Goal: Transaction & Acquisition: Obtain resource

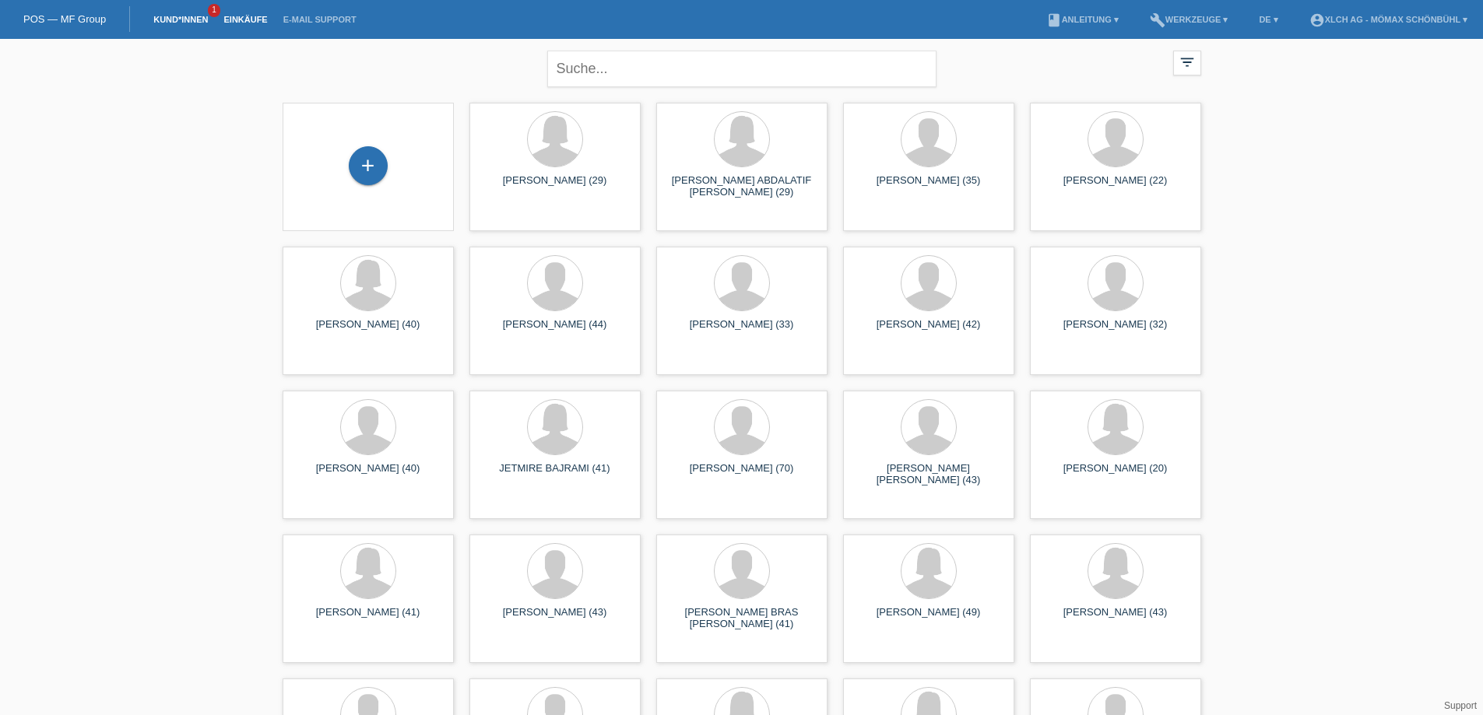
click at [243, 9] on li "Einkäufe" at bounding box center [245, 20] width 59 height 40
click at [242, 16] on link "Einkäufe" at bounding box center [245, 19] width 59 height 9
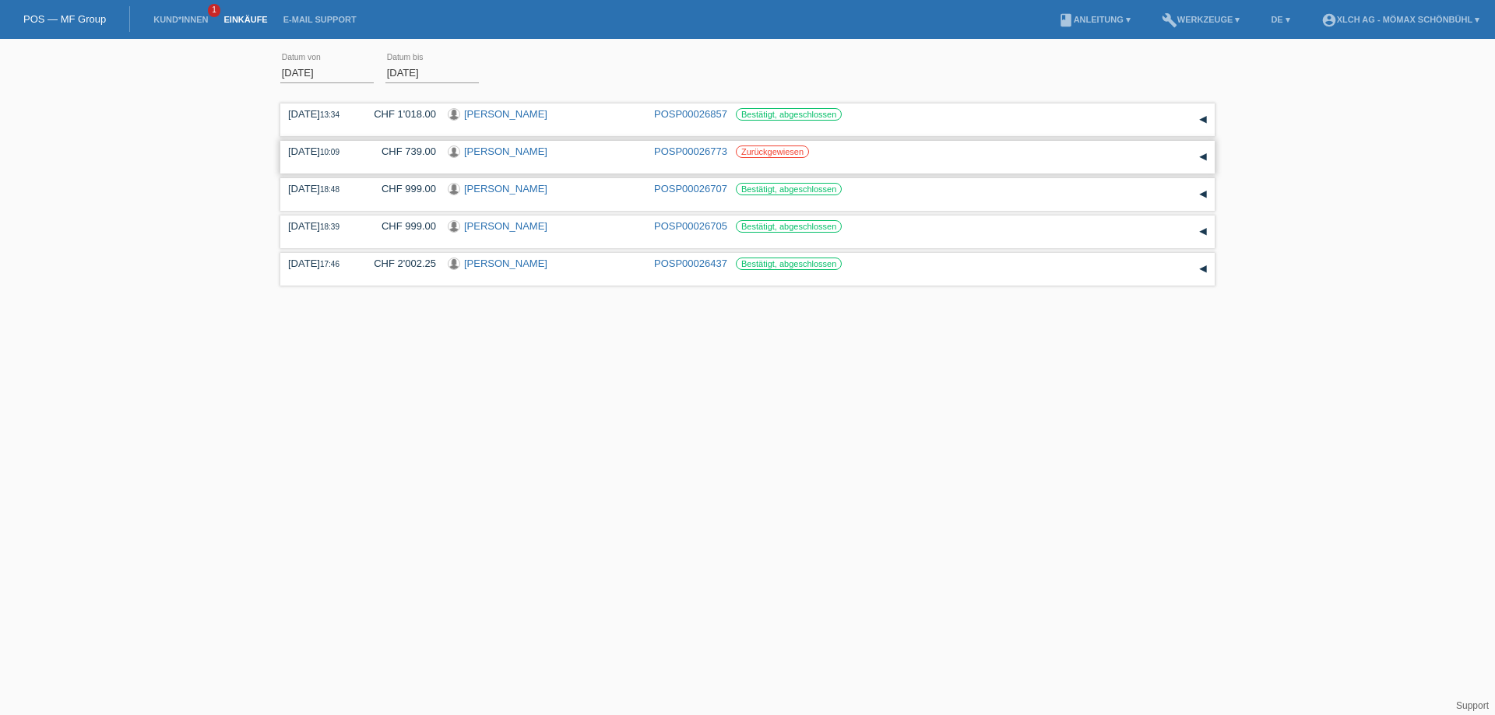
click at [1204, 158] on div "▾" at bounding box center [1202, 157] width 23 height 23
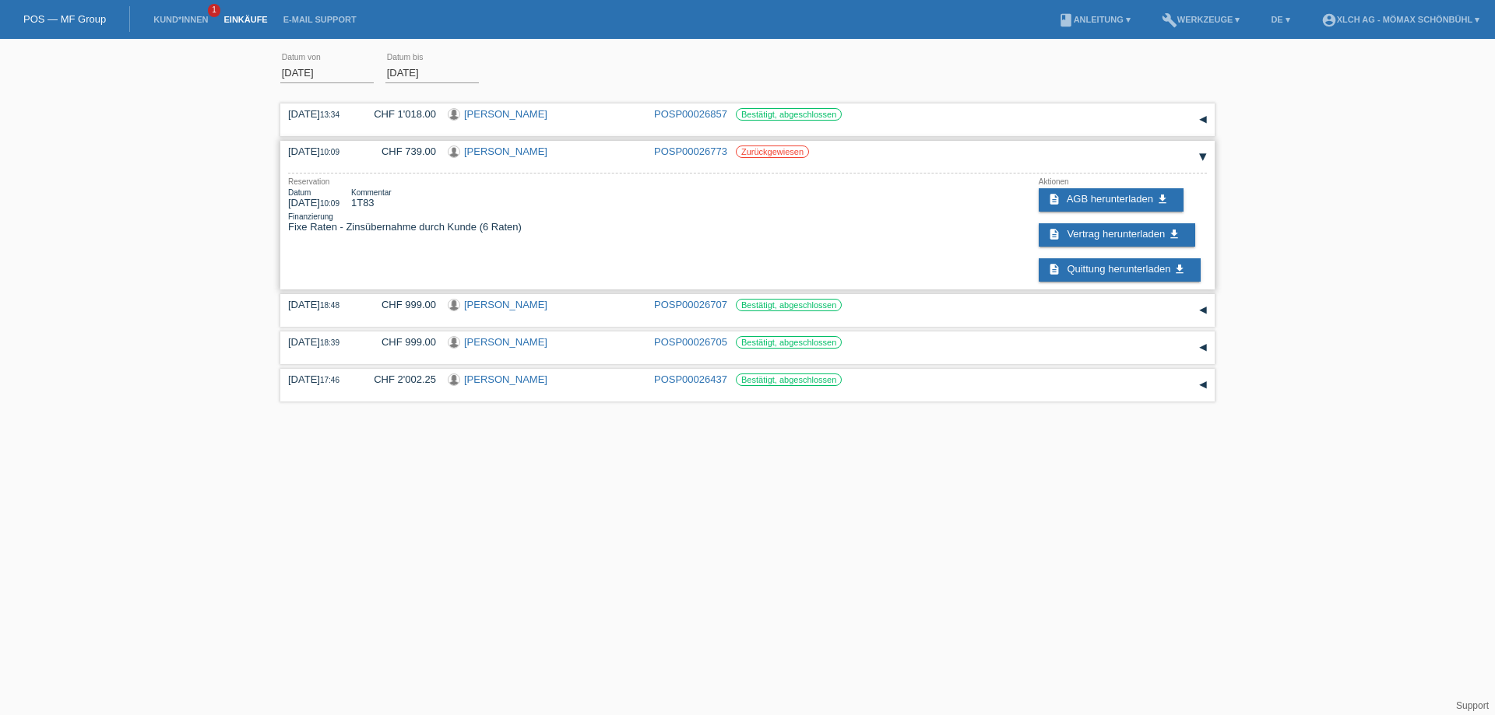
click at [1204, 158] on div "▾" at bounding box center [1202, 157] width 23 height 23
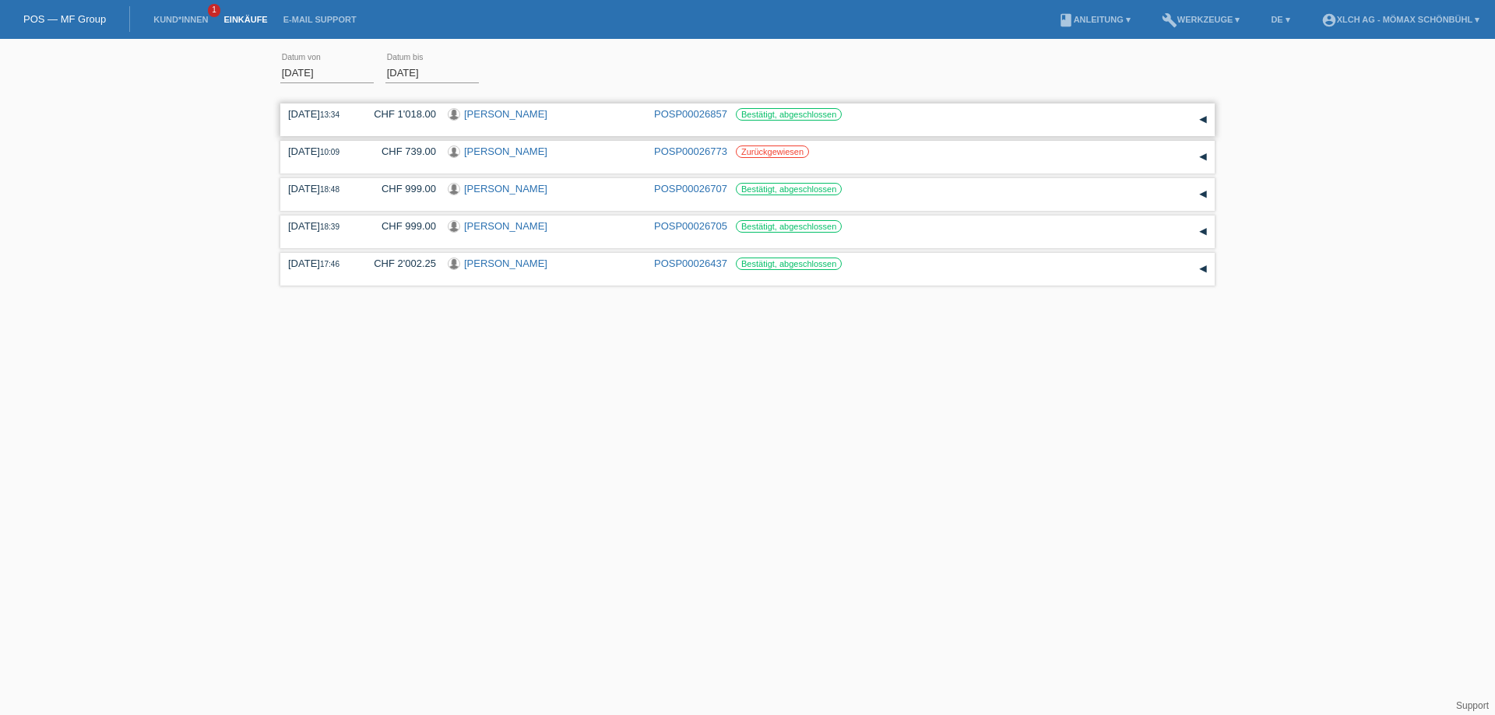
click at [1207, 121] on div "▾" at bounding box center [1202, 119] width 23 height 23
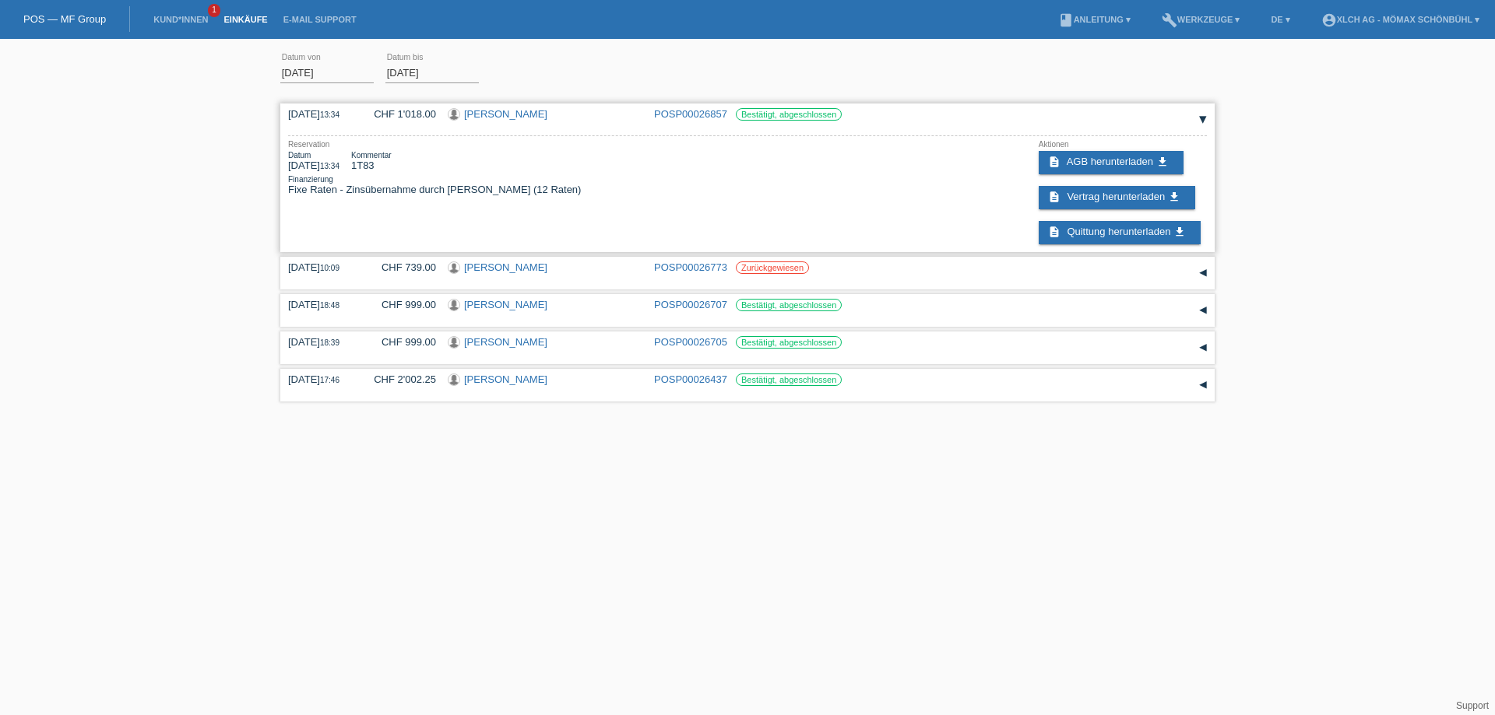
click at [1207, 121] on div "▾" at bounding box center [1202, 119] width 23 height 23
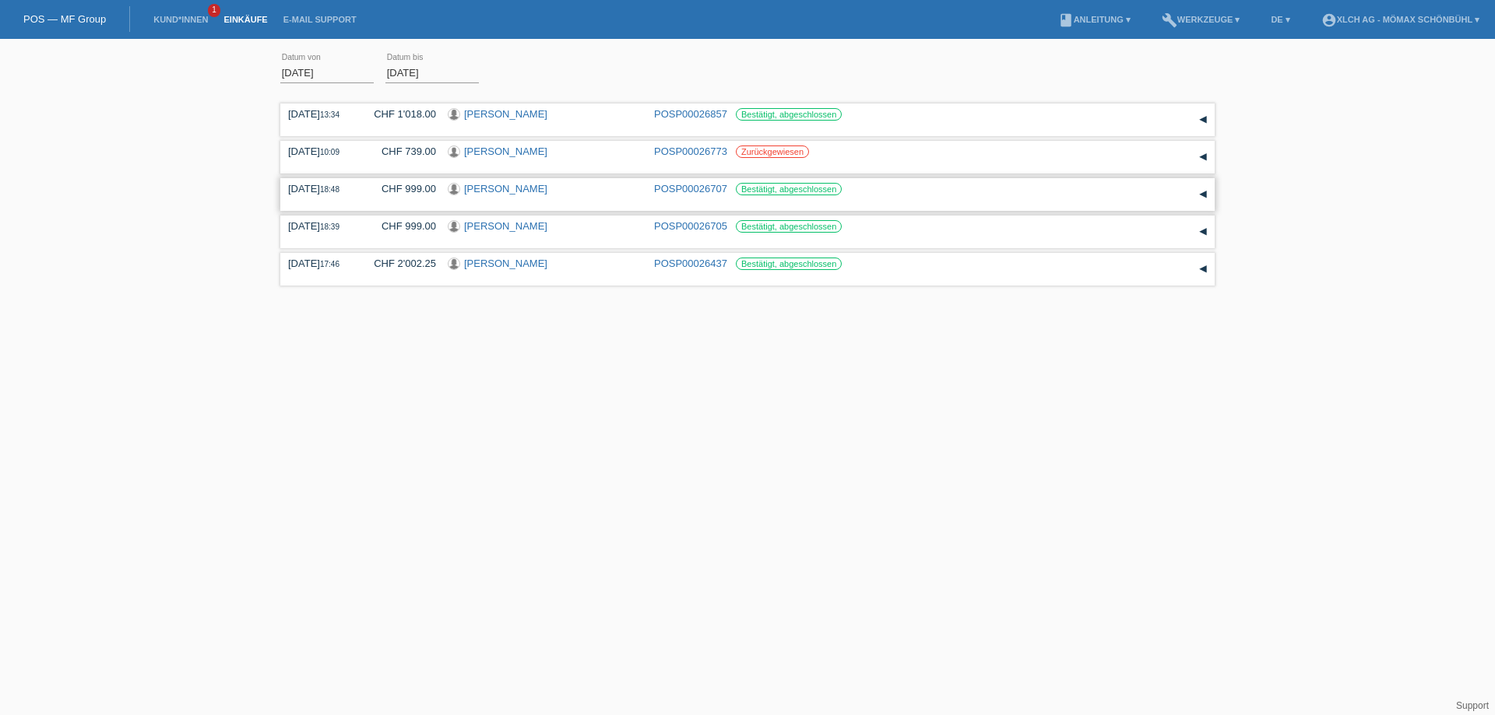
click at [1203, 195] on div "▾" at bounding box center [1202, 194] width 23 height 23
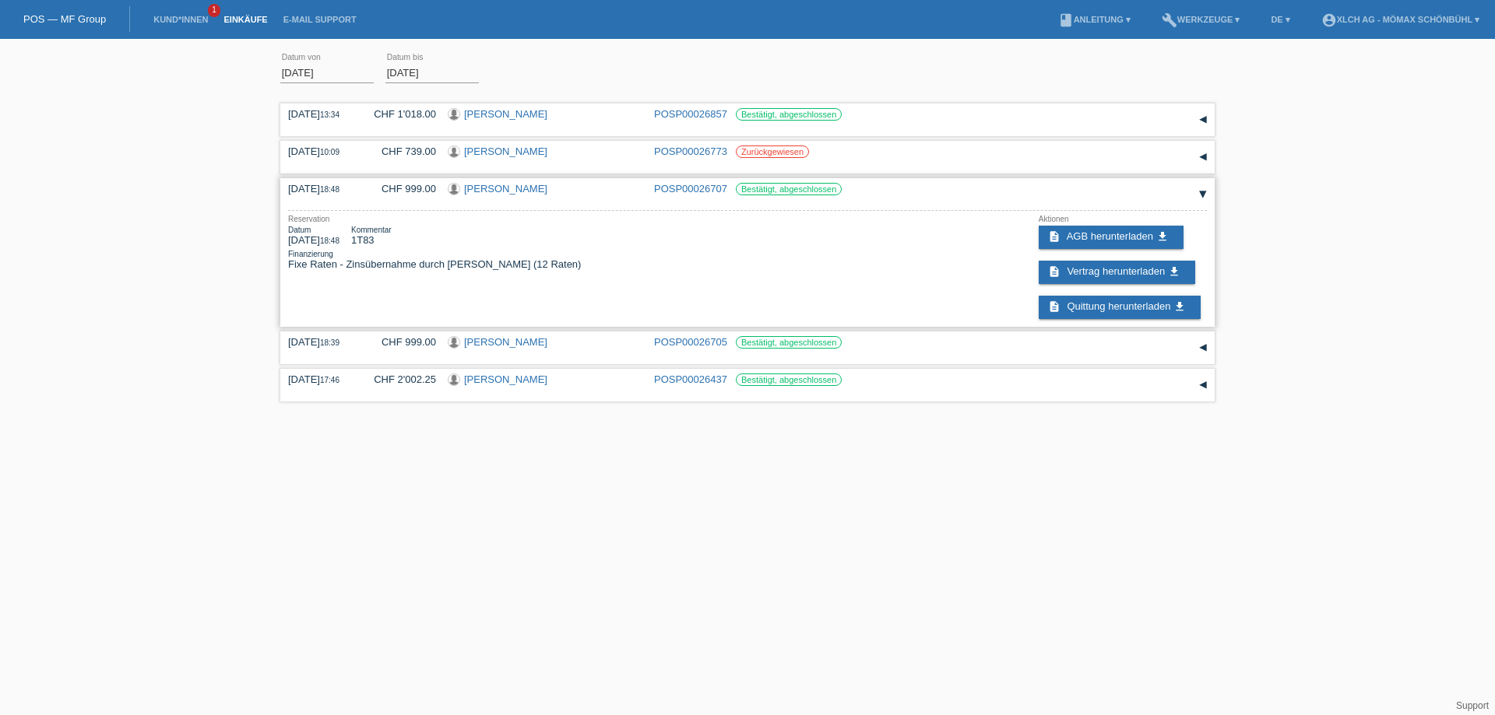
click at [1203, 195] on div "▾" at bounding box center [1202, 194] width 23 height 23
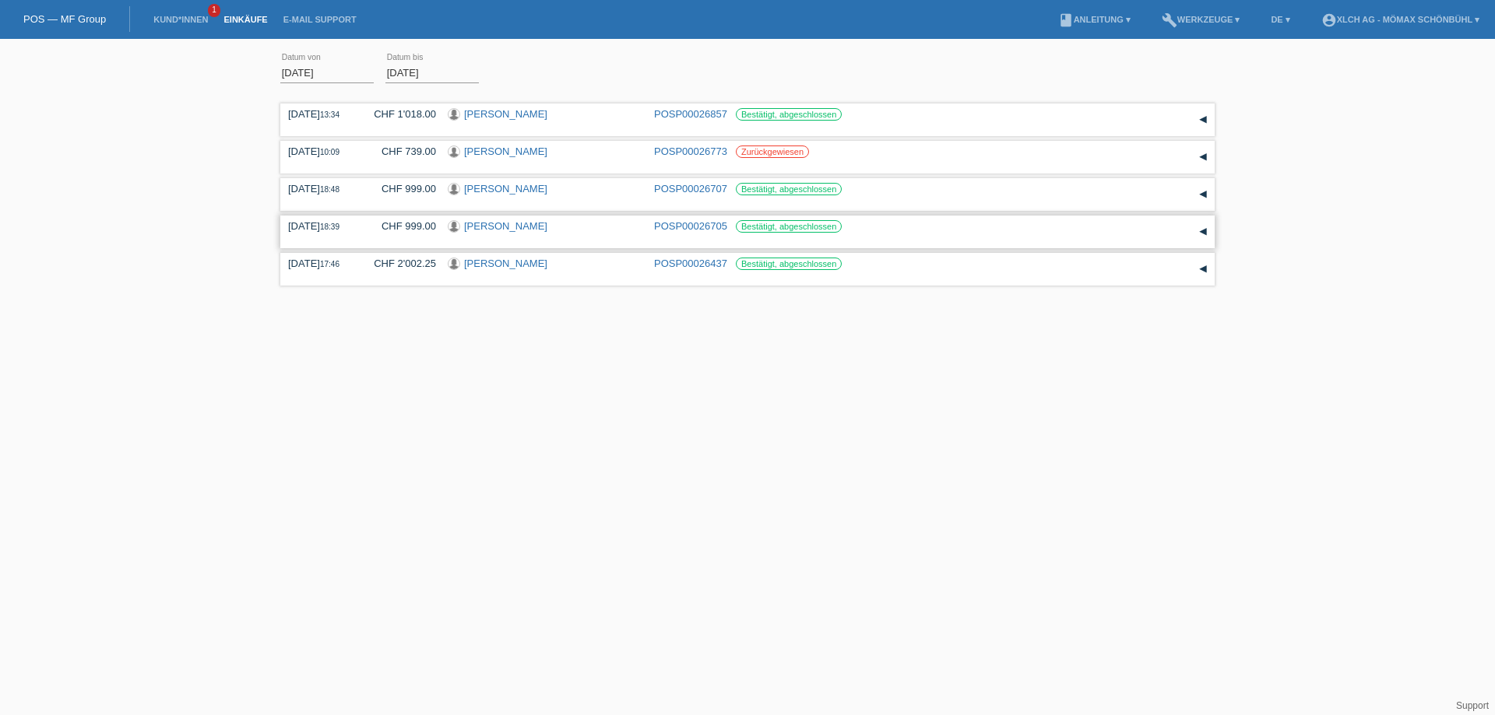
click at [1207, 236] on div "▾" at bounding box center [1202, 231] width 23 height 23
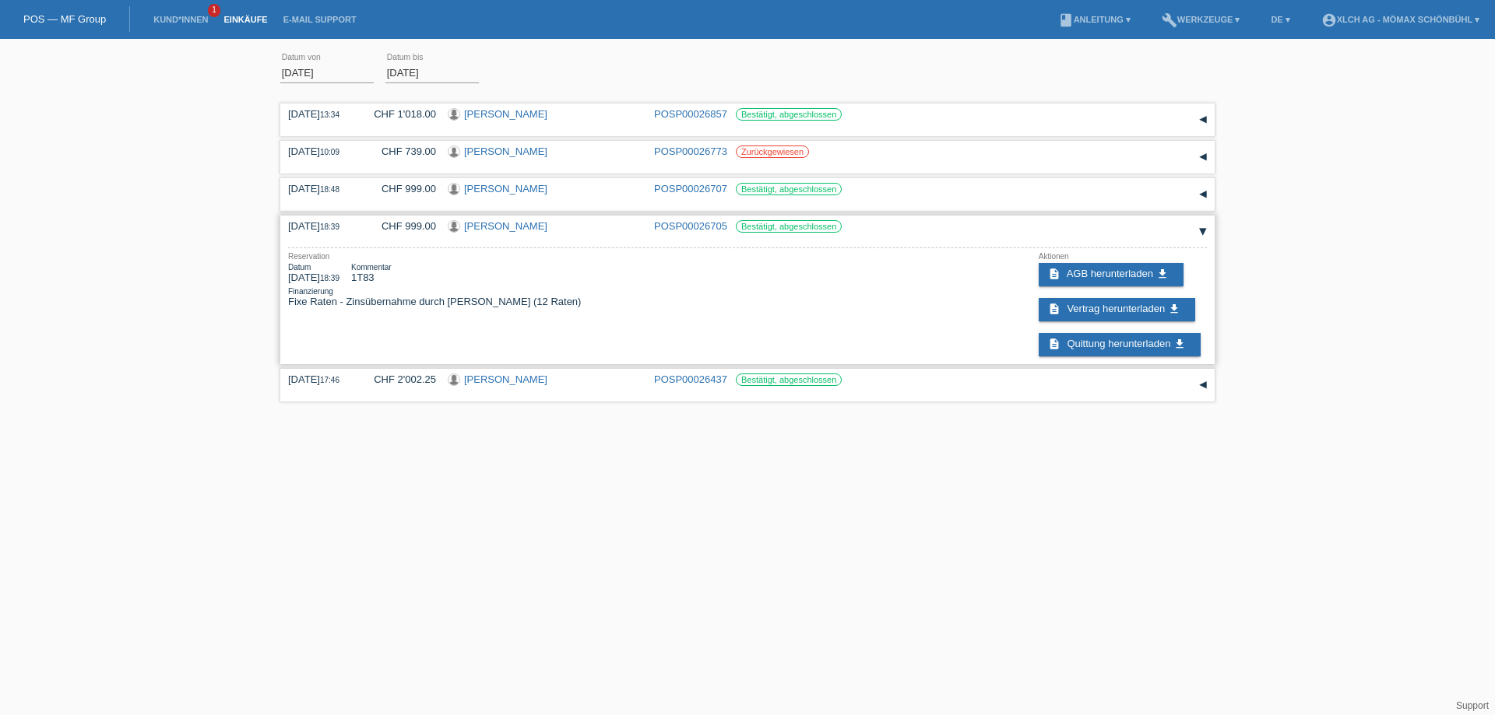
click at [1207, 236] on div "▾" at bounding box center [1202, 231] width 23 height 23
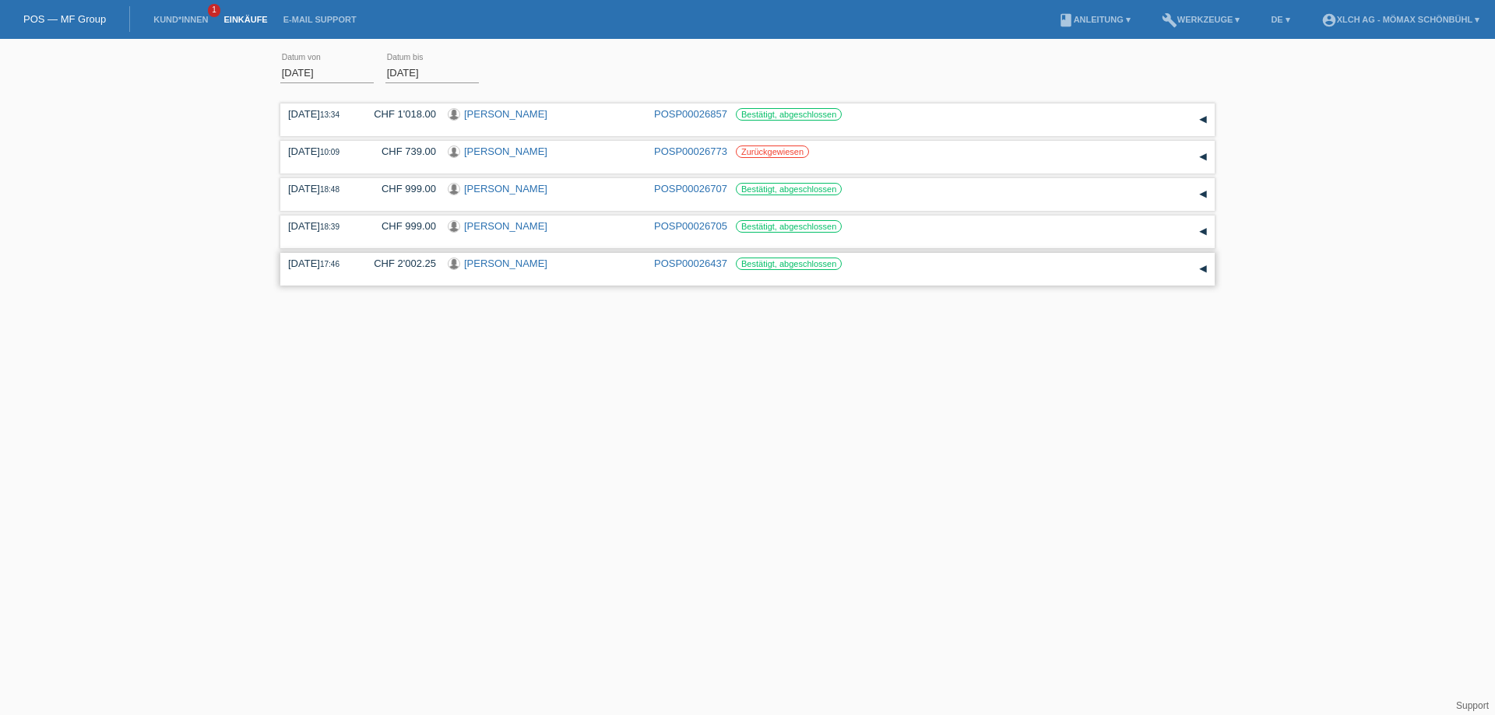
click at [1203, 278] on div "▾" at bounding box center [1202, 269] width 23 height 23
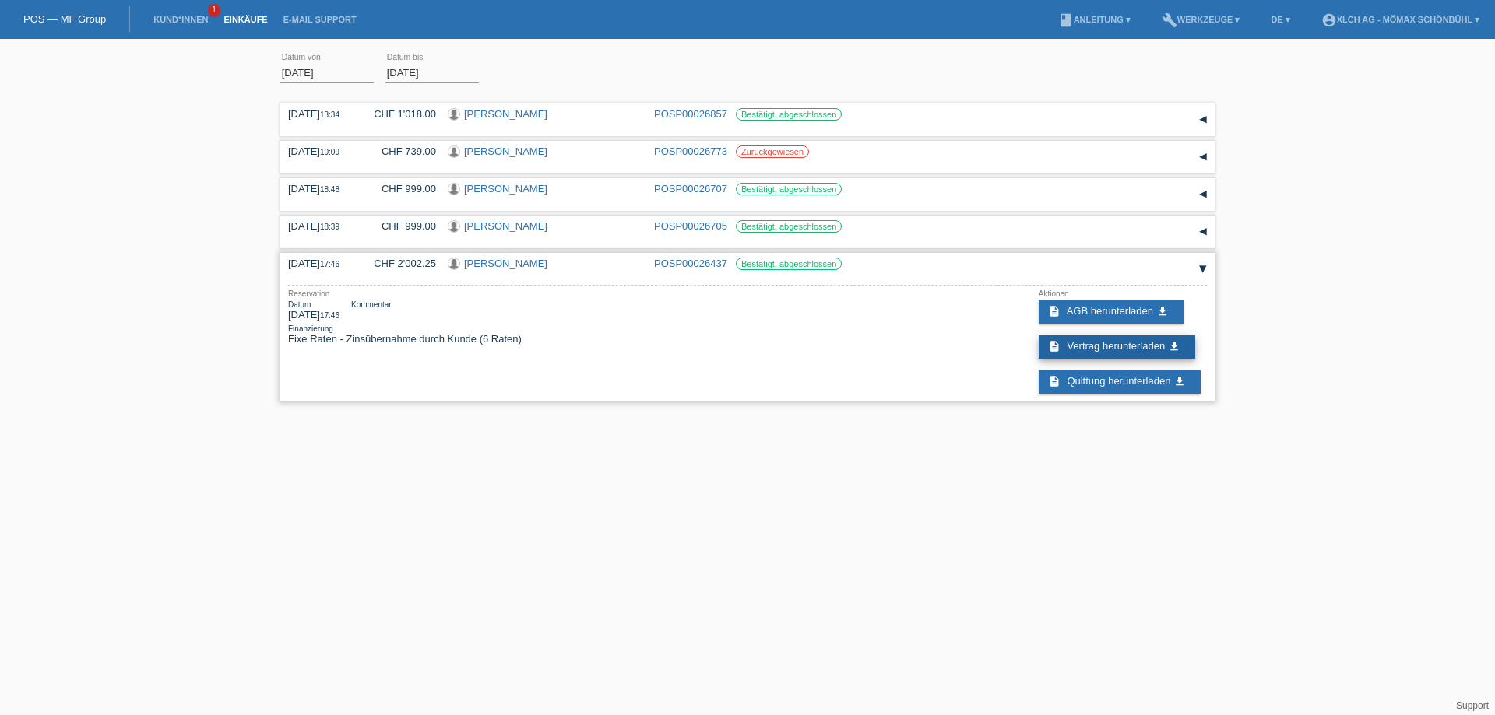
click at [1112, 350] on span "Vertrag herunterladen" at bounding box center [1115, 346] width 98 height 12
click at [1156, 379] on span "Quittung herunterladen" at bounding box center [1118, 381] width 104 height 12
click at [292, 75] on input "01.08.2025" at bounding box center [326, 72] width 93 height 19
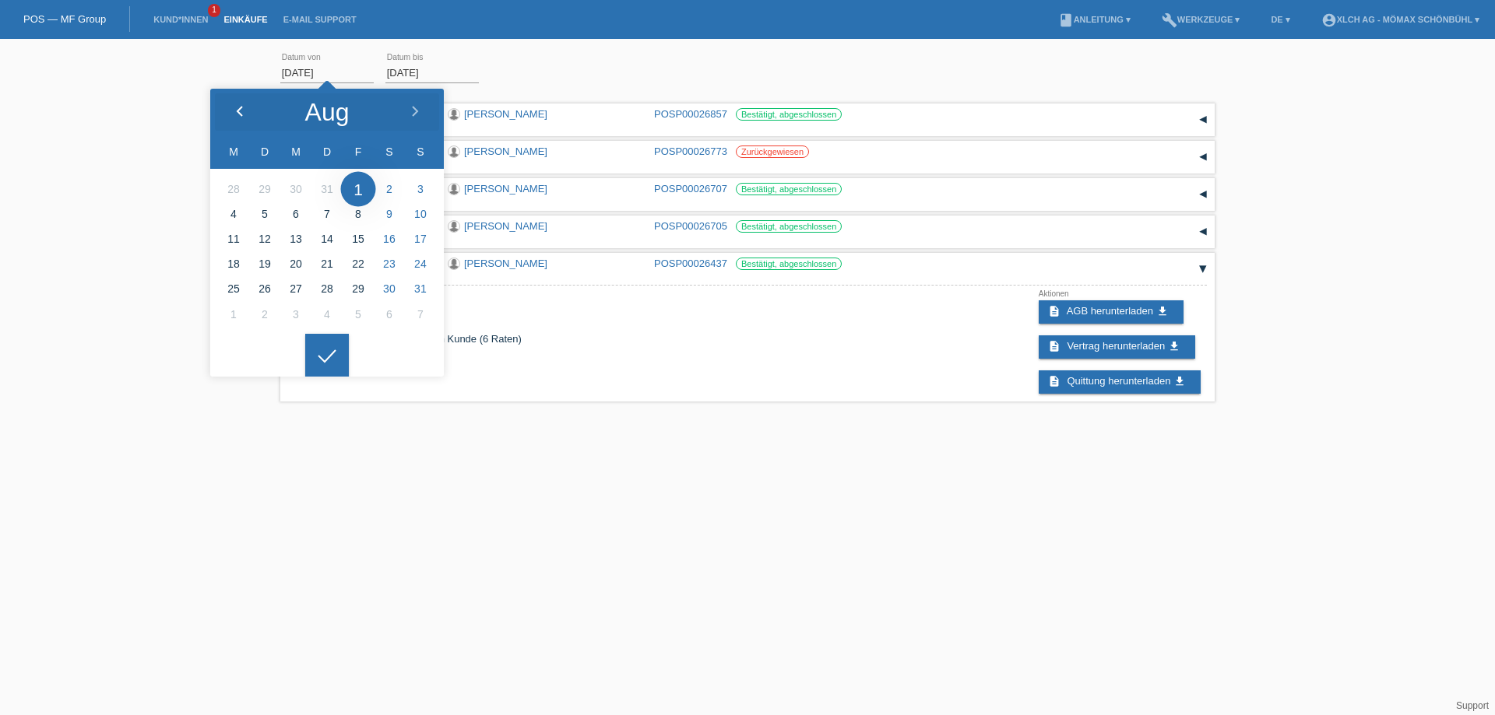
click at [232, 114] on div at bounding box center [239, 112] width 58 height 47
type input "01.07.2025"
click at [325, 367] on div at bounding box center [327, 356] width 44 height 44
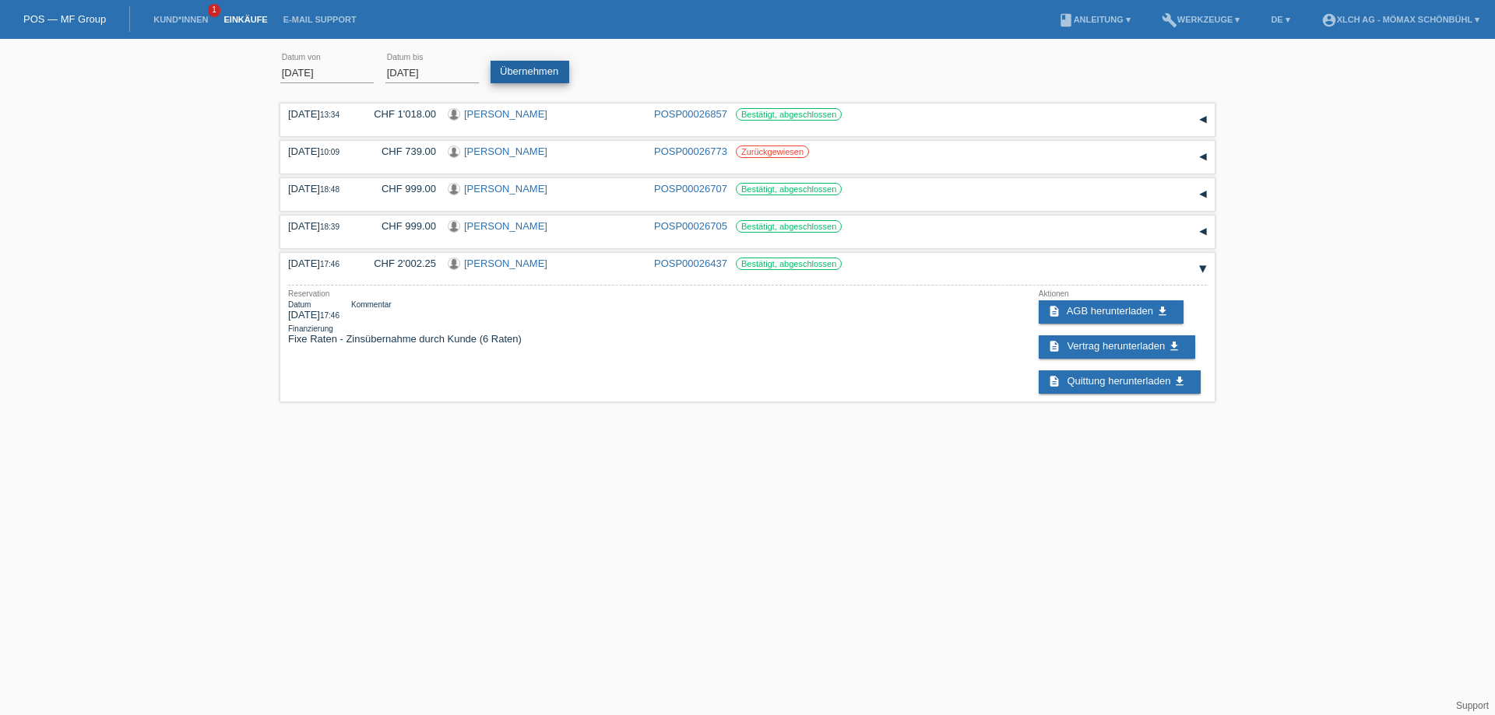
click at [516, 75] on link "Übernehmen" at bounding box center [529, 72] width 79 height 23
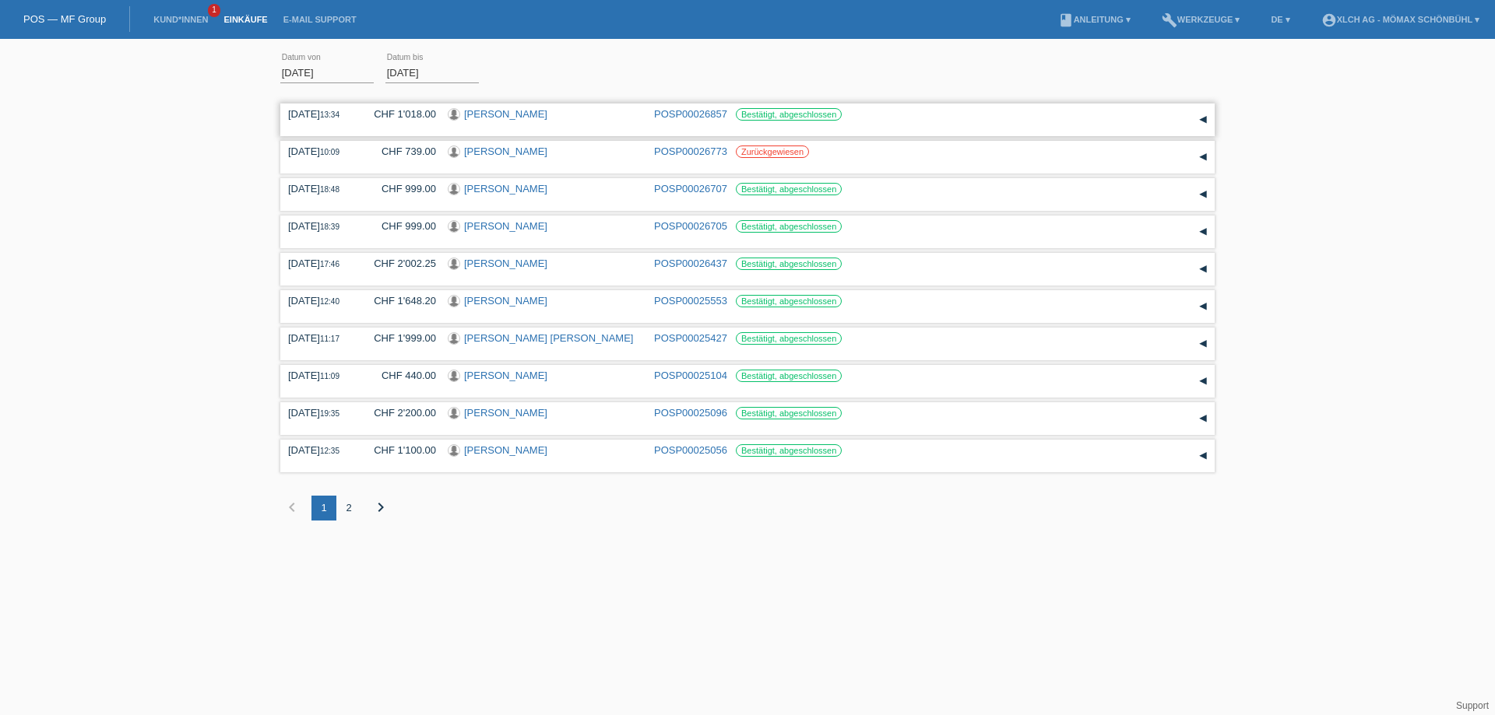
click at [1207, 124] on div "▾" at bounding box center [1202, 119] width 23 height 23
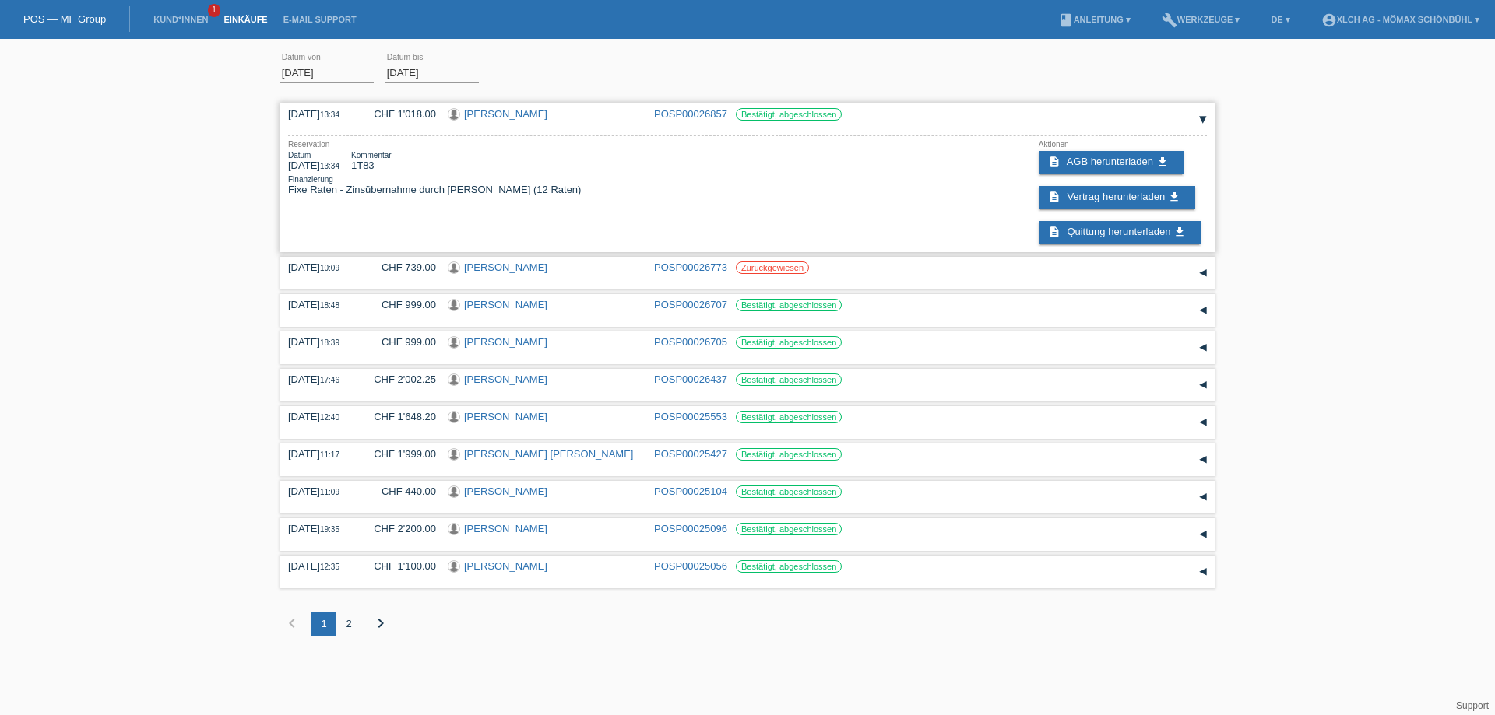
click at [1206, 124] on div "▾" at bounding box center [1202, 119] width 23 height 23
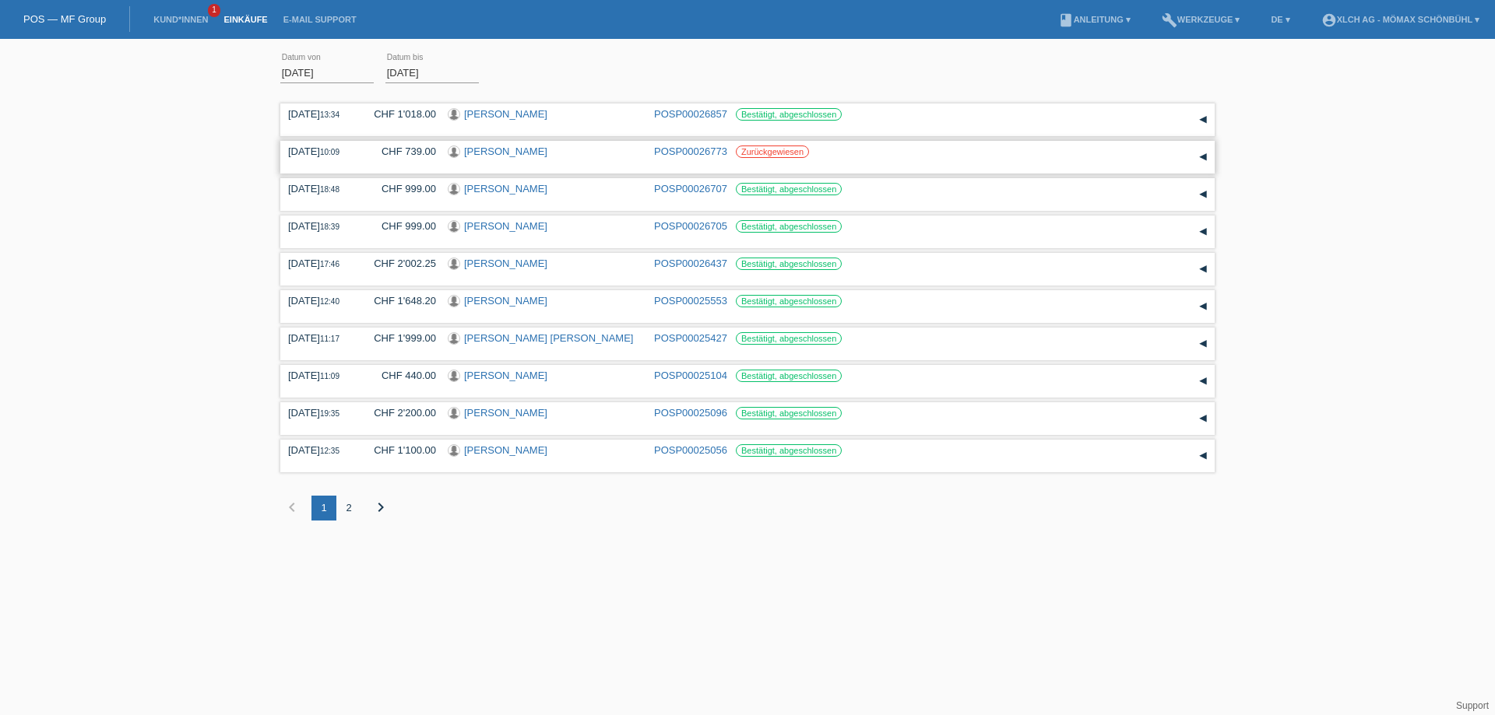
click at [1206, 155] on div "▾" at bounding box center [1202, 157] width 23 height 23
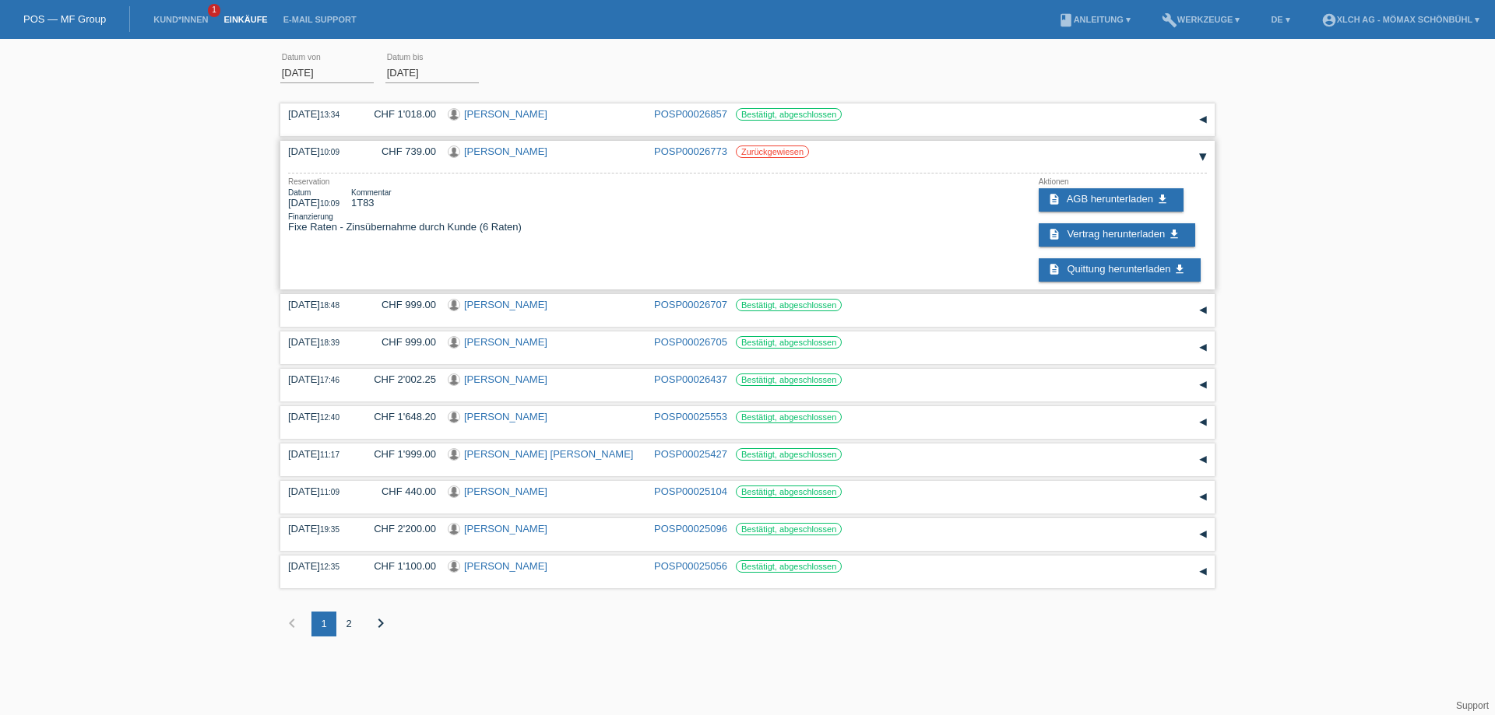
click at [1206, 155] on div "▾" at bounding box center [1202, 157] width 23 height 23
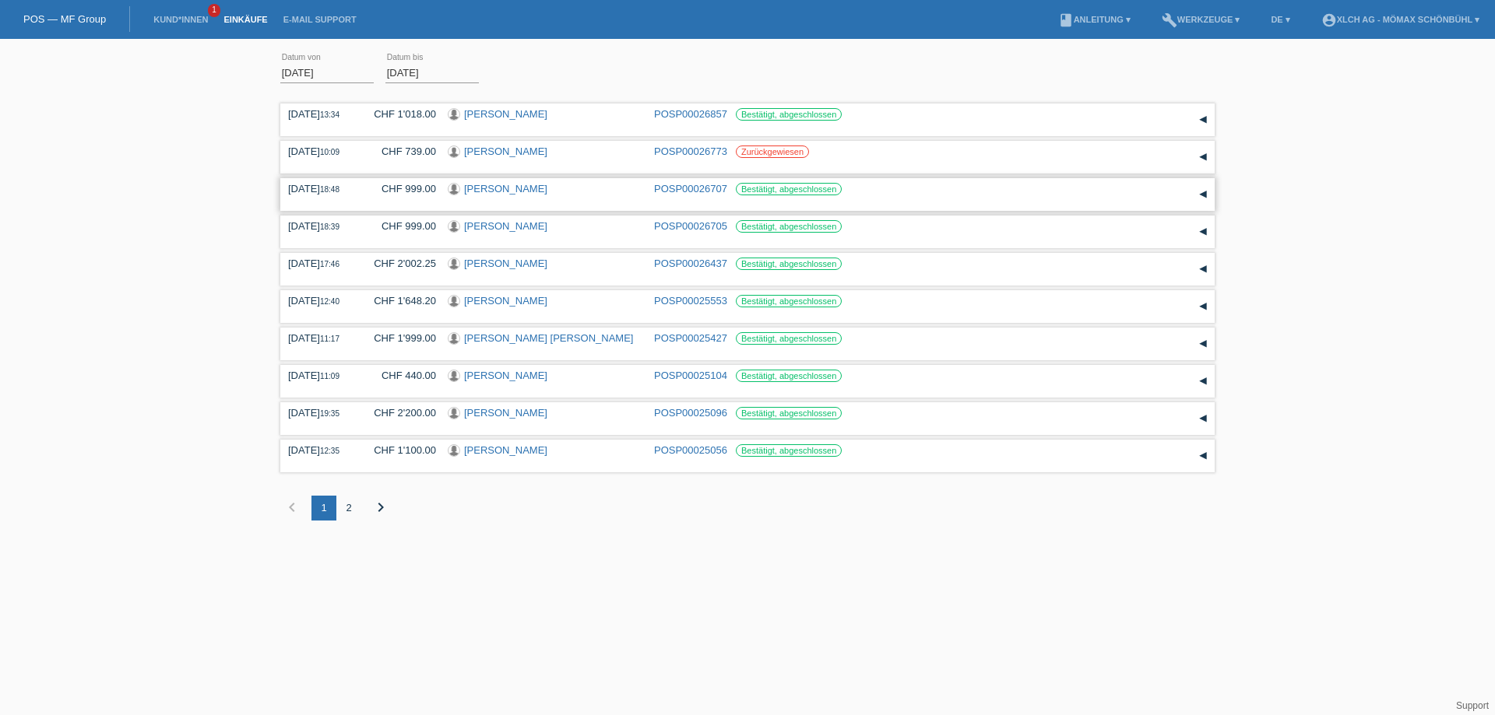
click at [1203, 191] on div "▾" at bounding box center [1202, 194] width 23 height 23
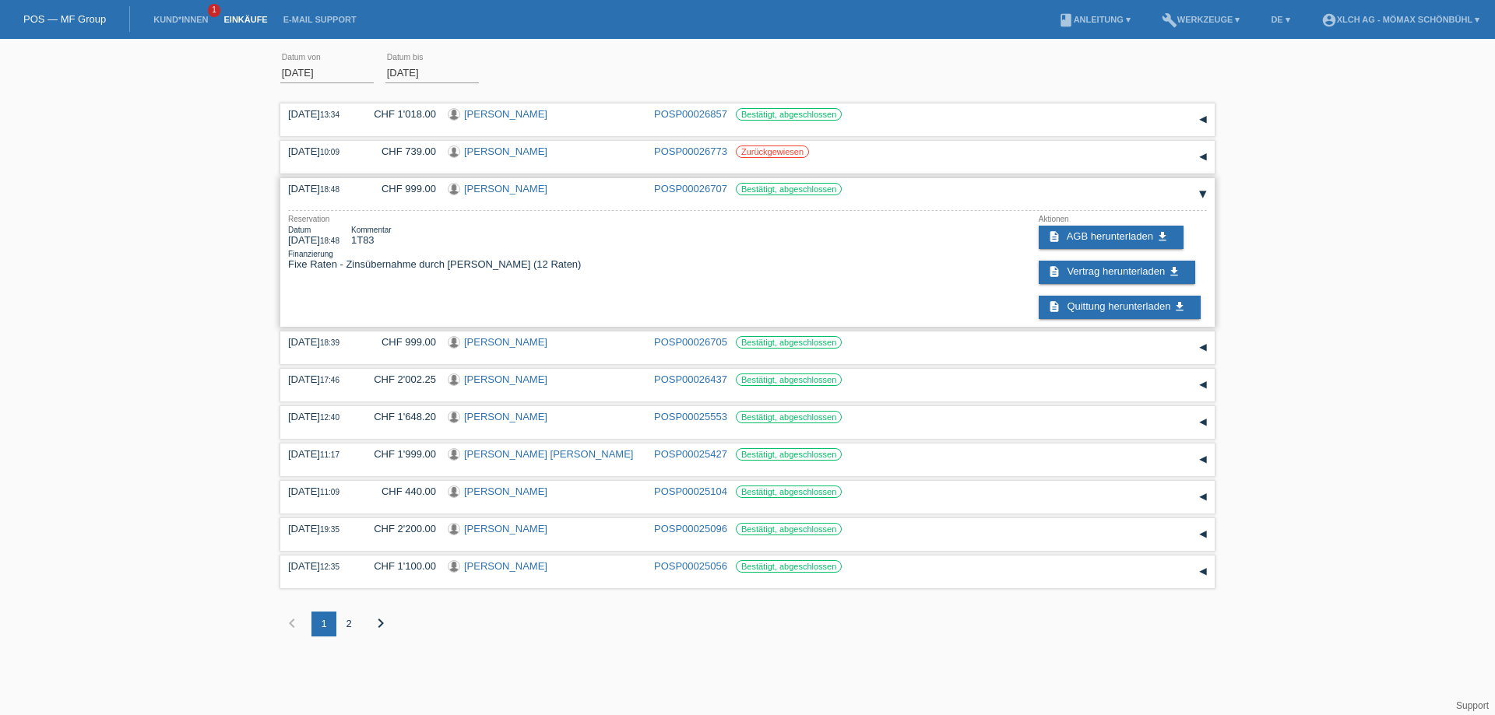
click at [1203, 191] on div "▾" at bounding box center [1202, 194] width 23 height 23
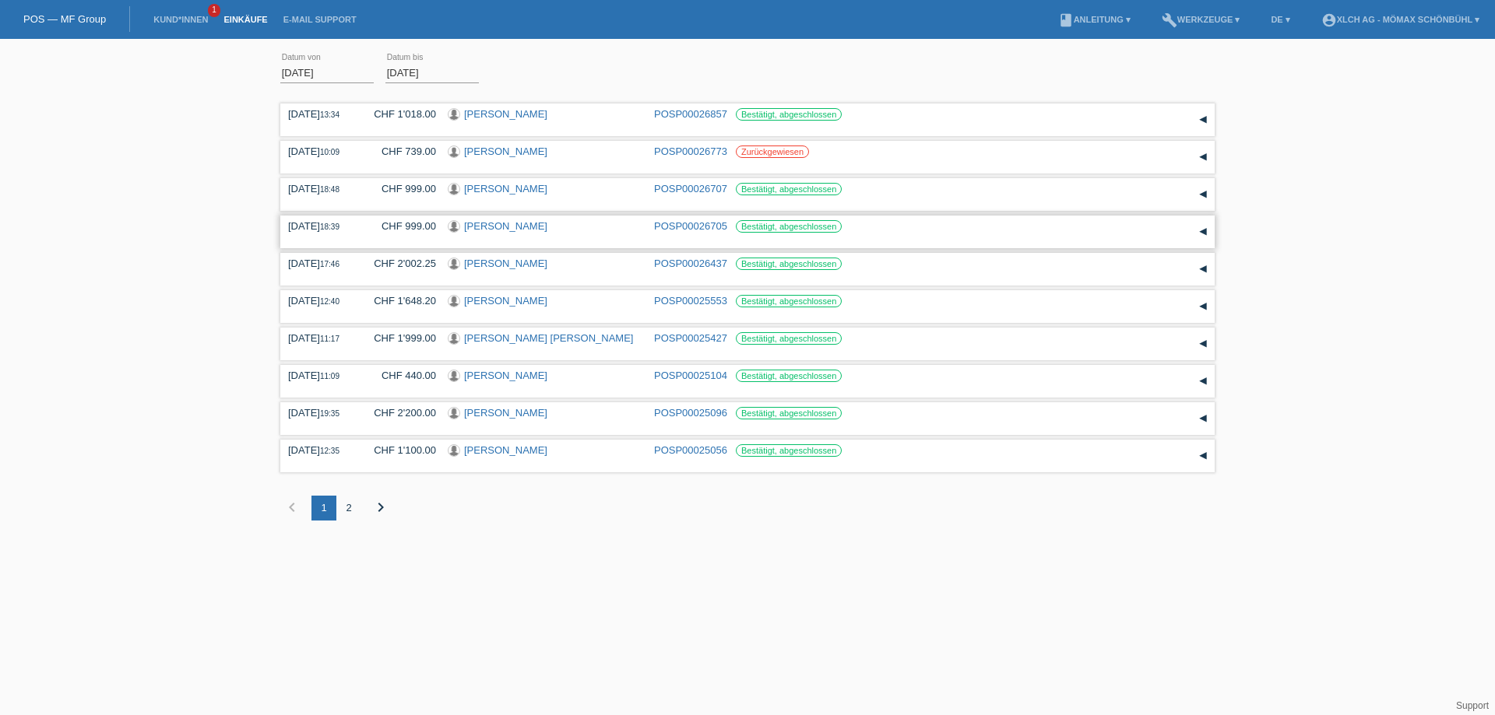
click at [1203, 230] on div "▾" at bounding box center [1202, 231] width 23 height 23
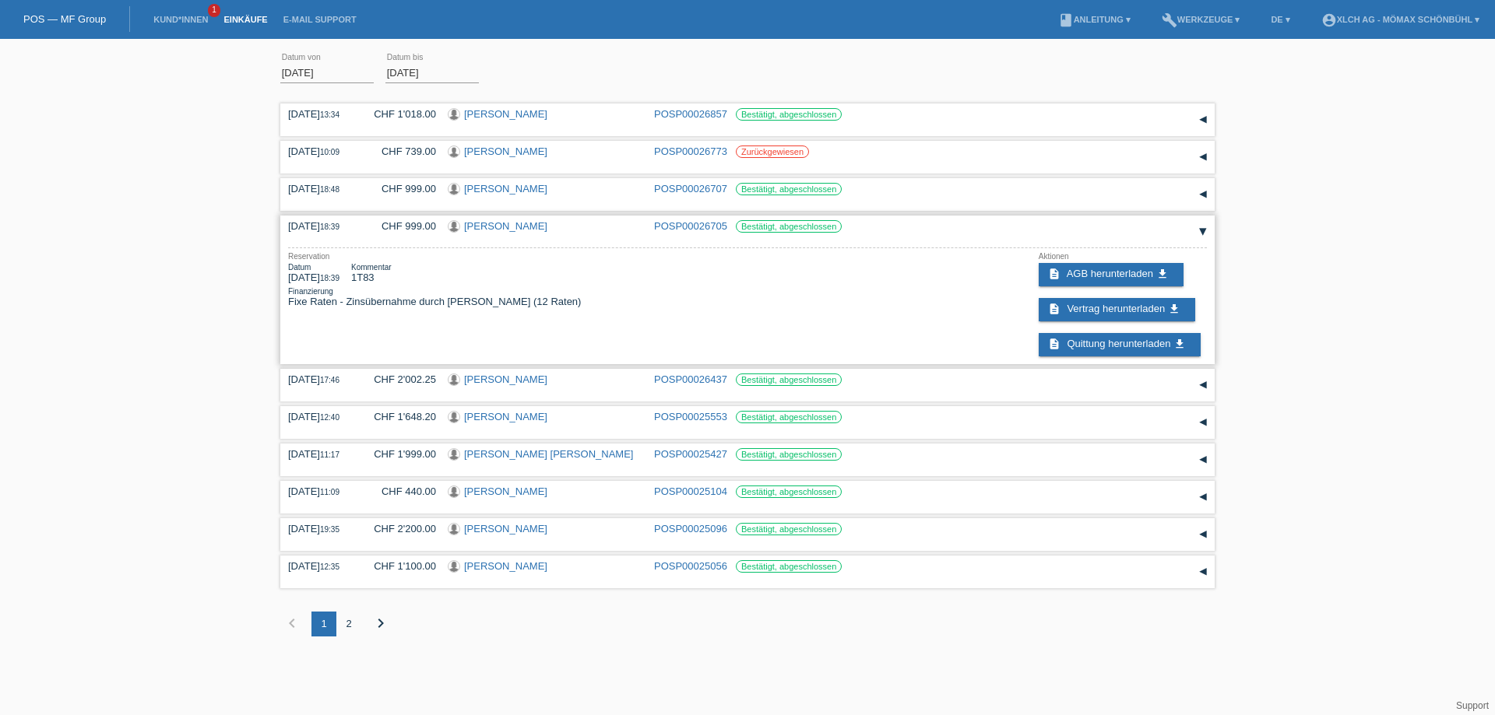
click at [1203, 230] on div "▾" at bounding box center [1202, 231] width 23 height 23
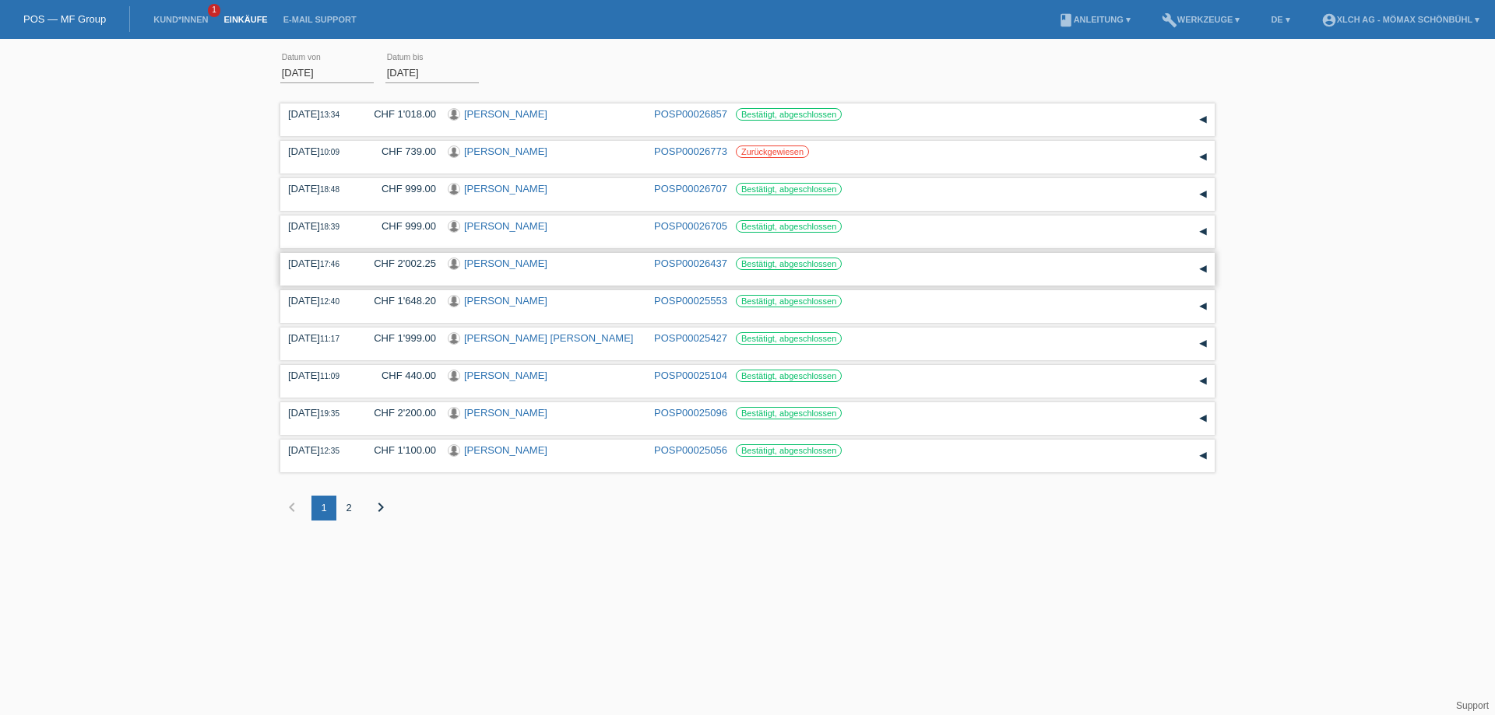
click at [1203, 269] on div "▾" at bounding box center [1202, 269] width 23 height 23
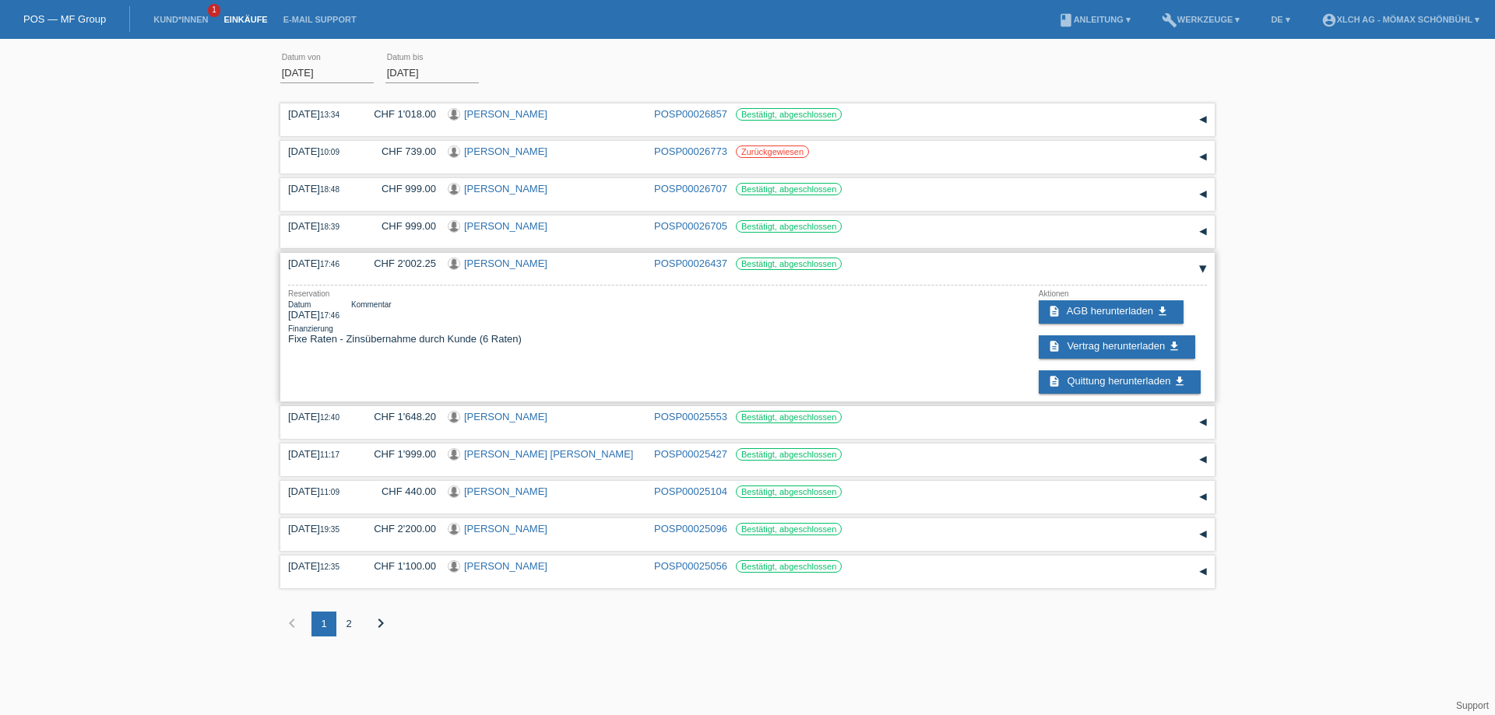
click at [1203, 269] on div "▾" at bounding box center [1202, 269] width 23 height 23
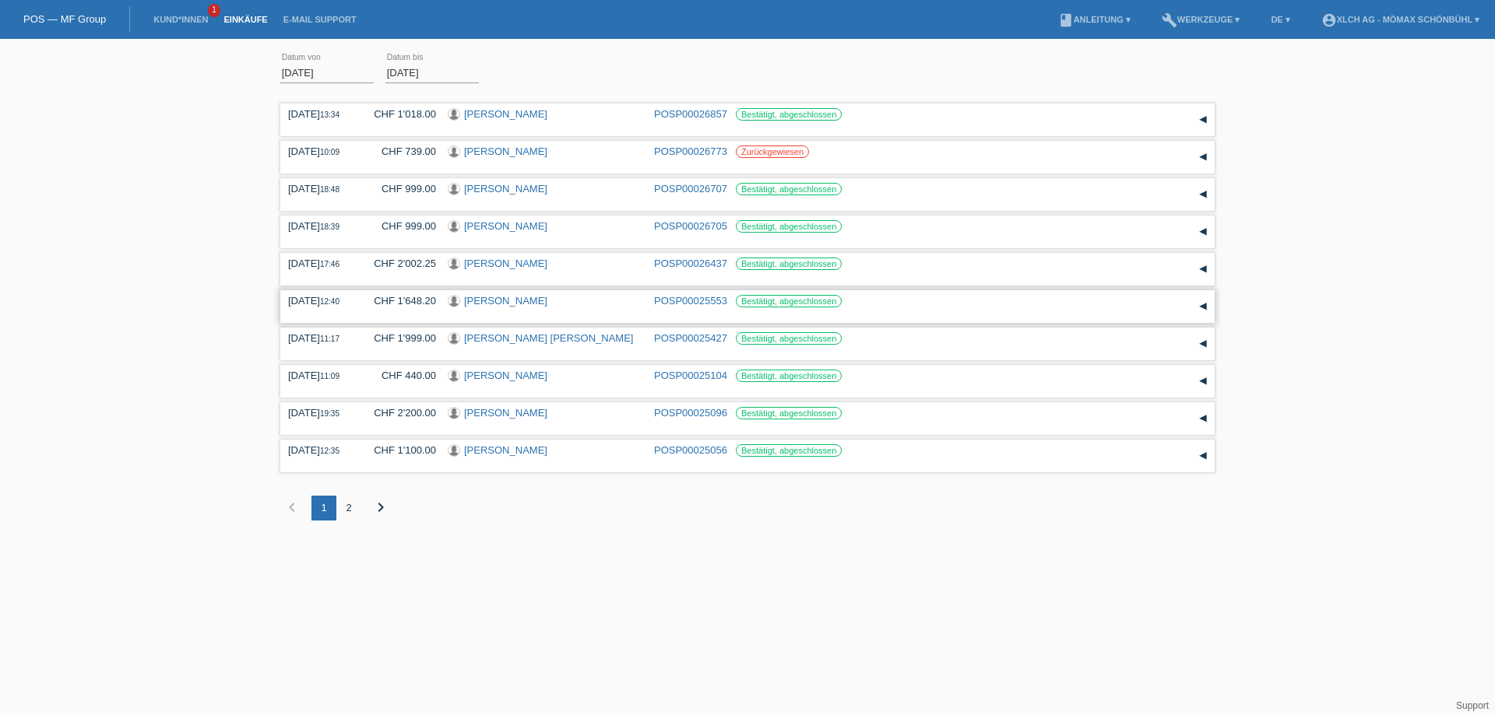
click at [1202, 311] on div "▾" at bounding box center [1202, 306] width 23 height 23
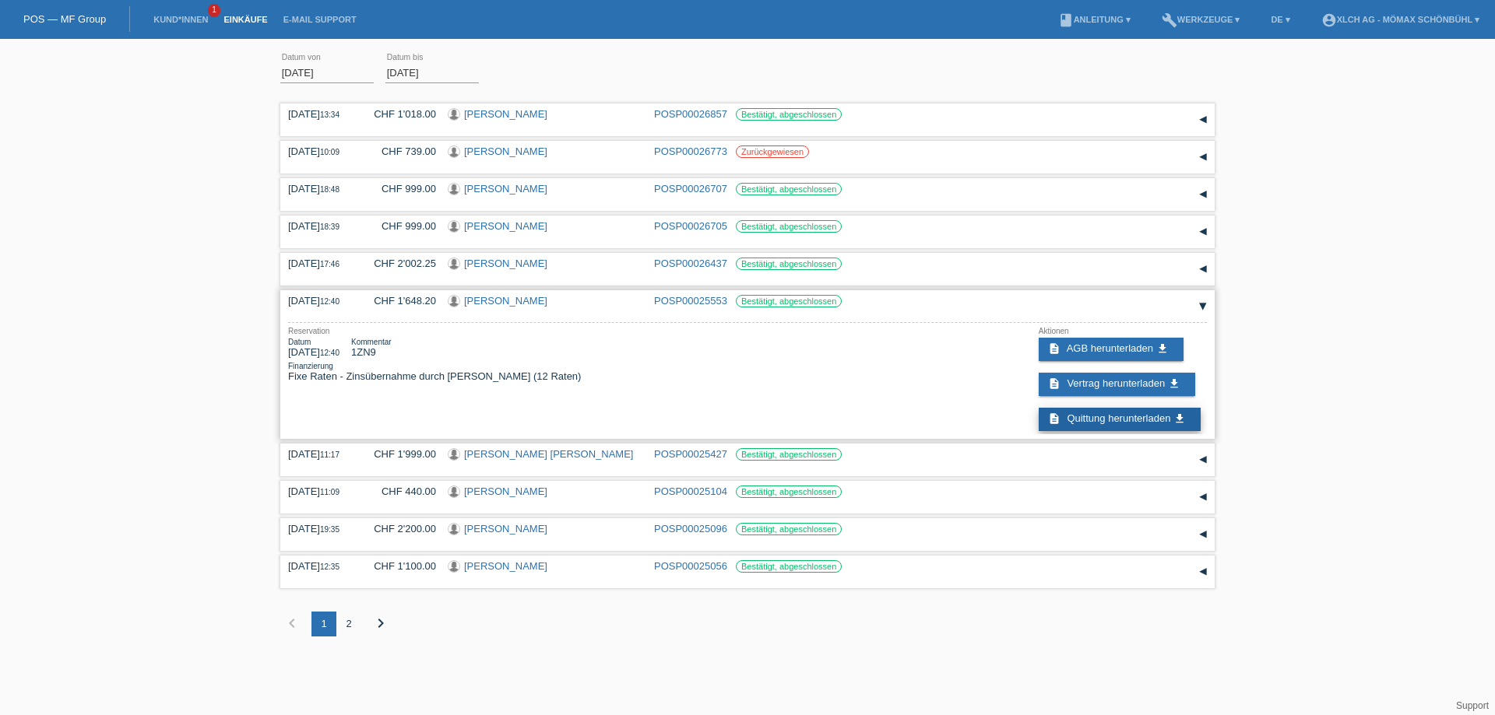
click at [1084, 416] on span "Quittung herunterladen" at bounding box center [1118, 419] width 104 height 12
click at [1203, 304] on div "▾" at bounding box center [1202, 306] width 23 height 23
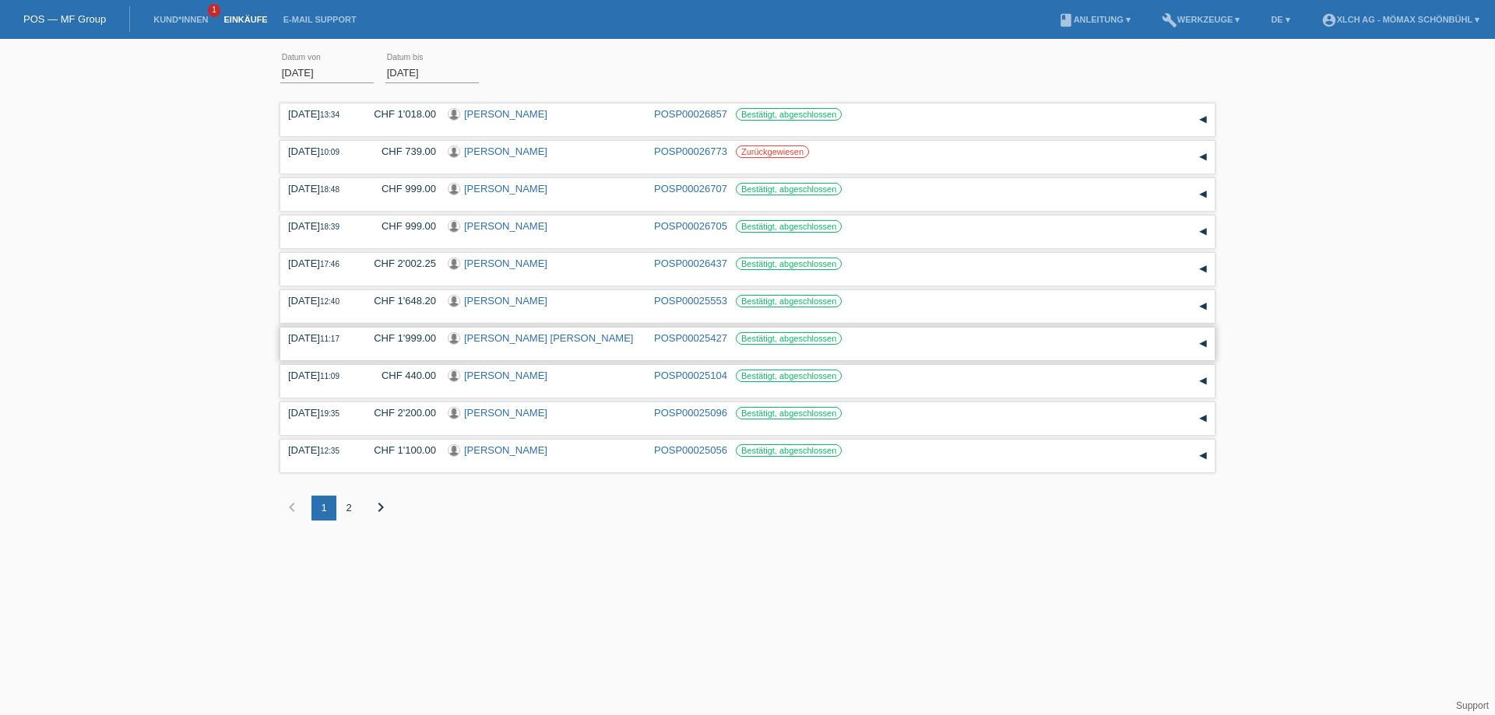
click at [1203, 343] on div "▾" at bounding box center [1202, 343] width 23 height 23
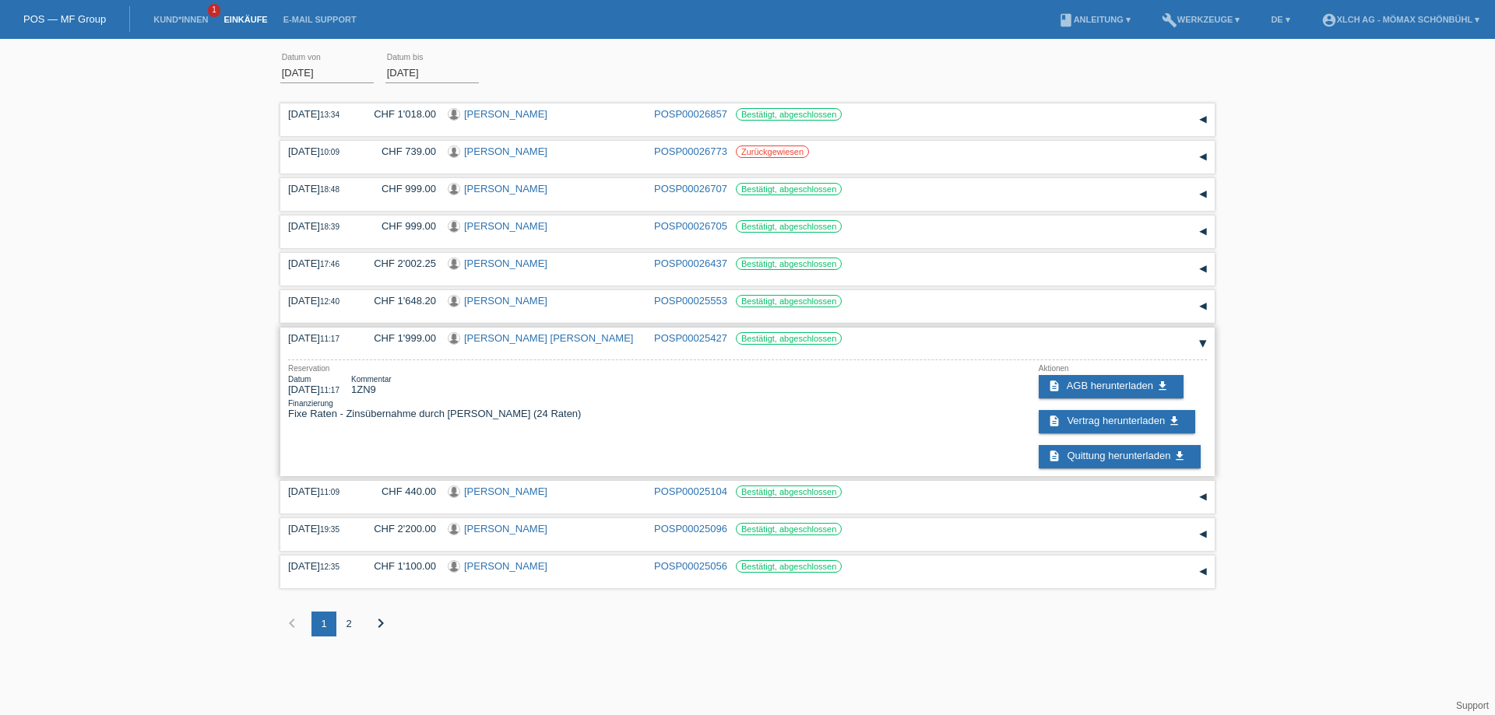
click at [391, 395] on div "Reservation Datum 28.07.2025 11:17 Kommentar 1ZN9 Finanzierung Fixe Raten - Zin…" at bounding box center [434, 391] width 293 height 55
click at [1083, 462] on link "description Quittung herunterladen get_app" at bounding box center [1119, 456] width 162 height 23
click at [1197, 339] on div "▾" at bounding box center [1202, 343] width 23 height 23
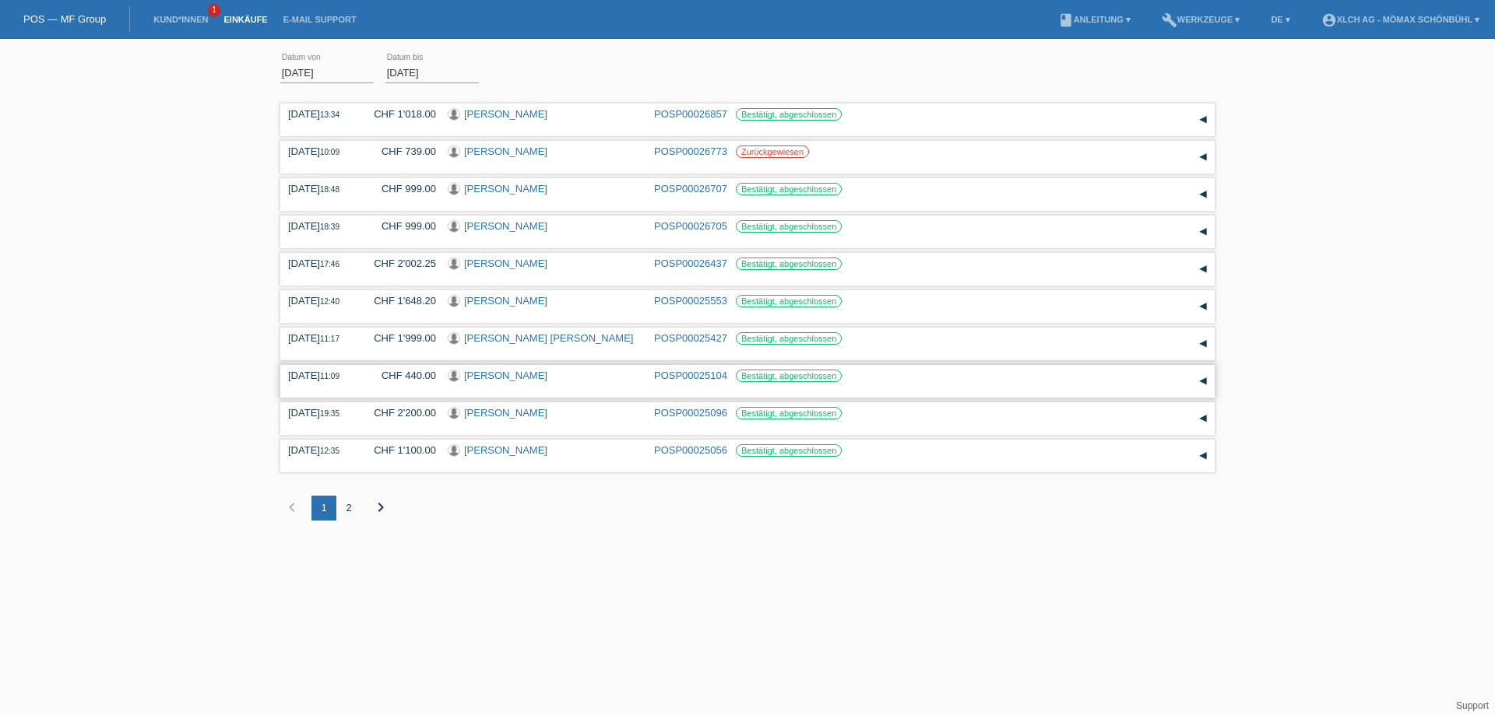
click at [1201, 381] on div "▾" at bounding box center [1202, 381] width 23 height 23
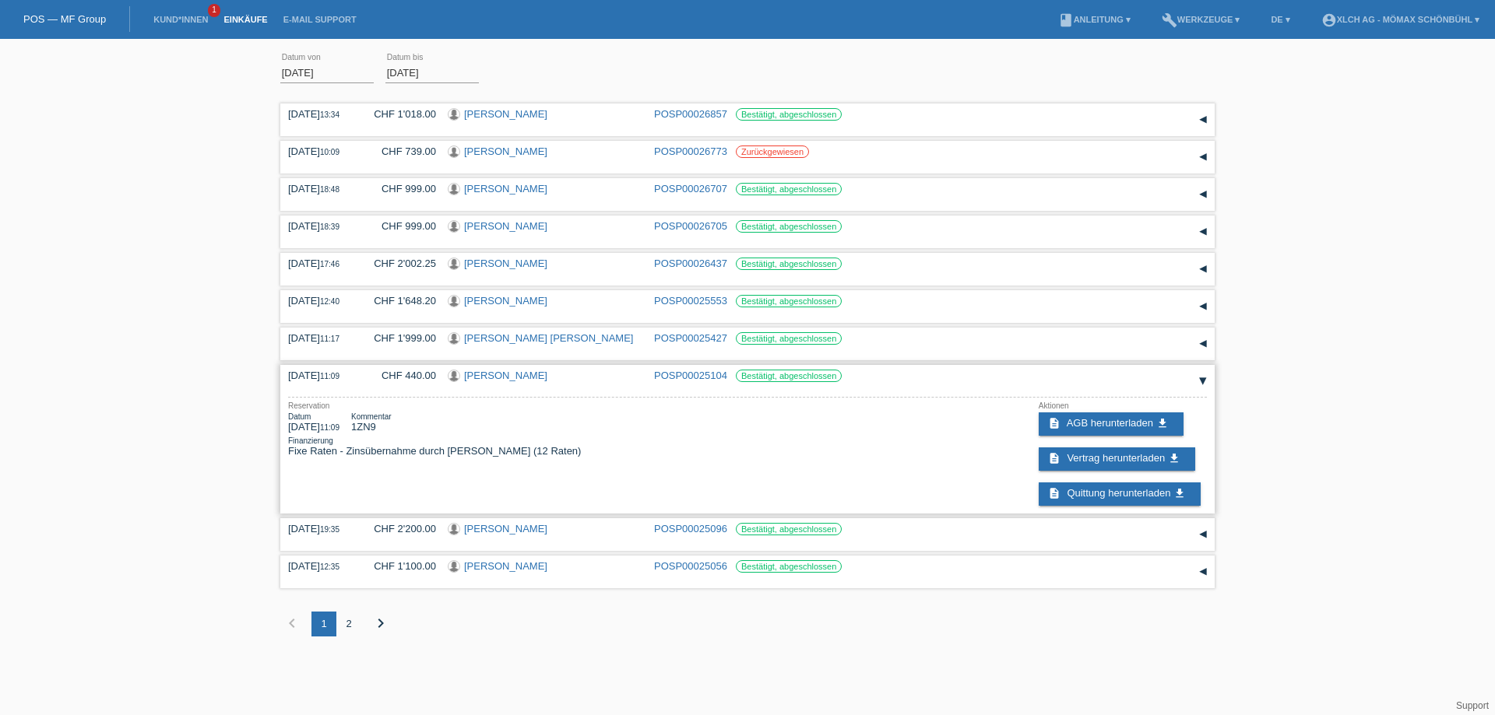
click at [1205, 381] on div "▾" at bounding box center [1202, 381] width 23 height 23
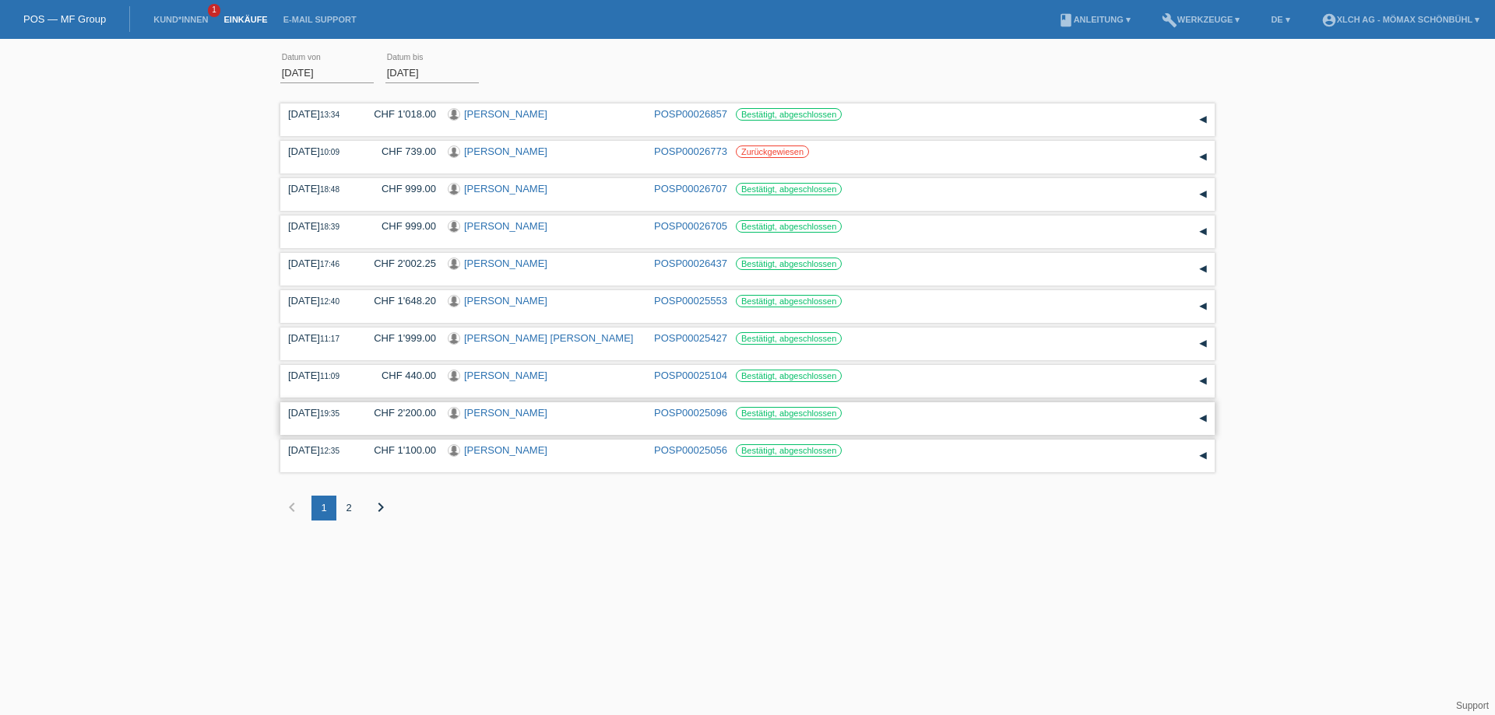
click at [1204, 421] on div "▾" at bounding box center [1202, 418] width 23 height 23
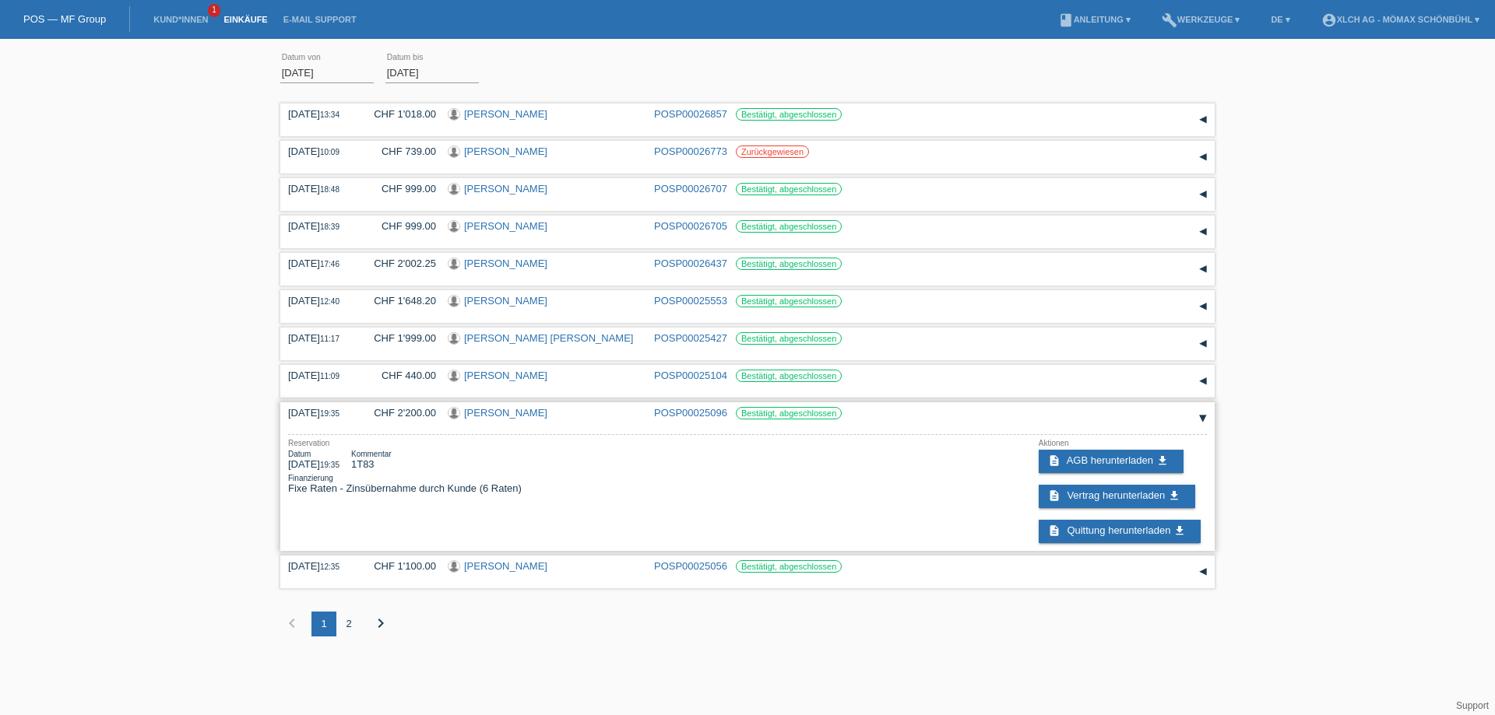
click at [1204, 421] on div "▾" at bounding box center [1202, 418] width 23 height 23
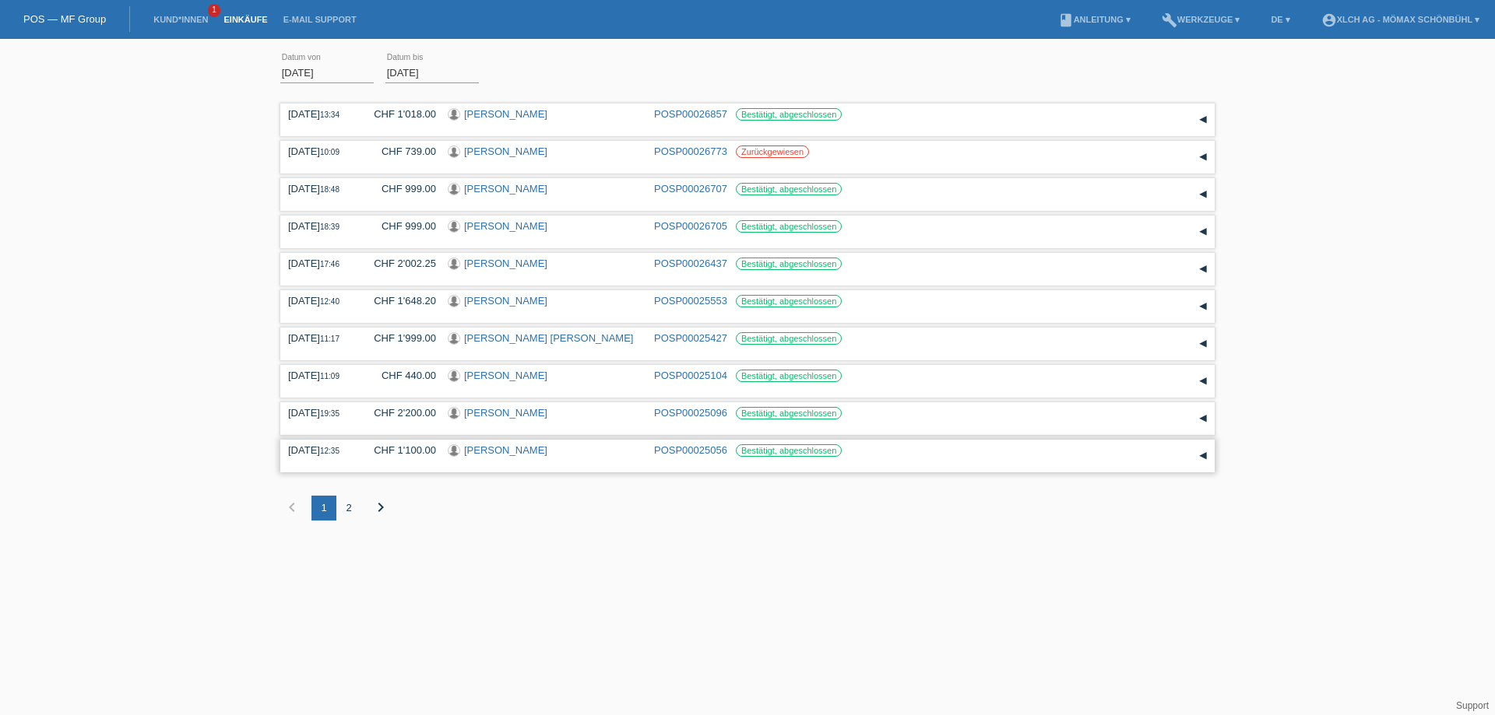
click at [1208, 465] on div "▾" at bounding box center [1202, 455] width 23 height 23
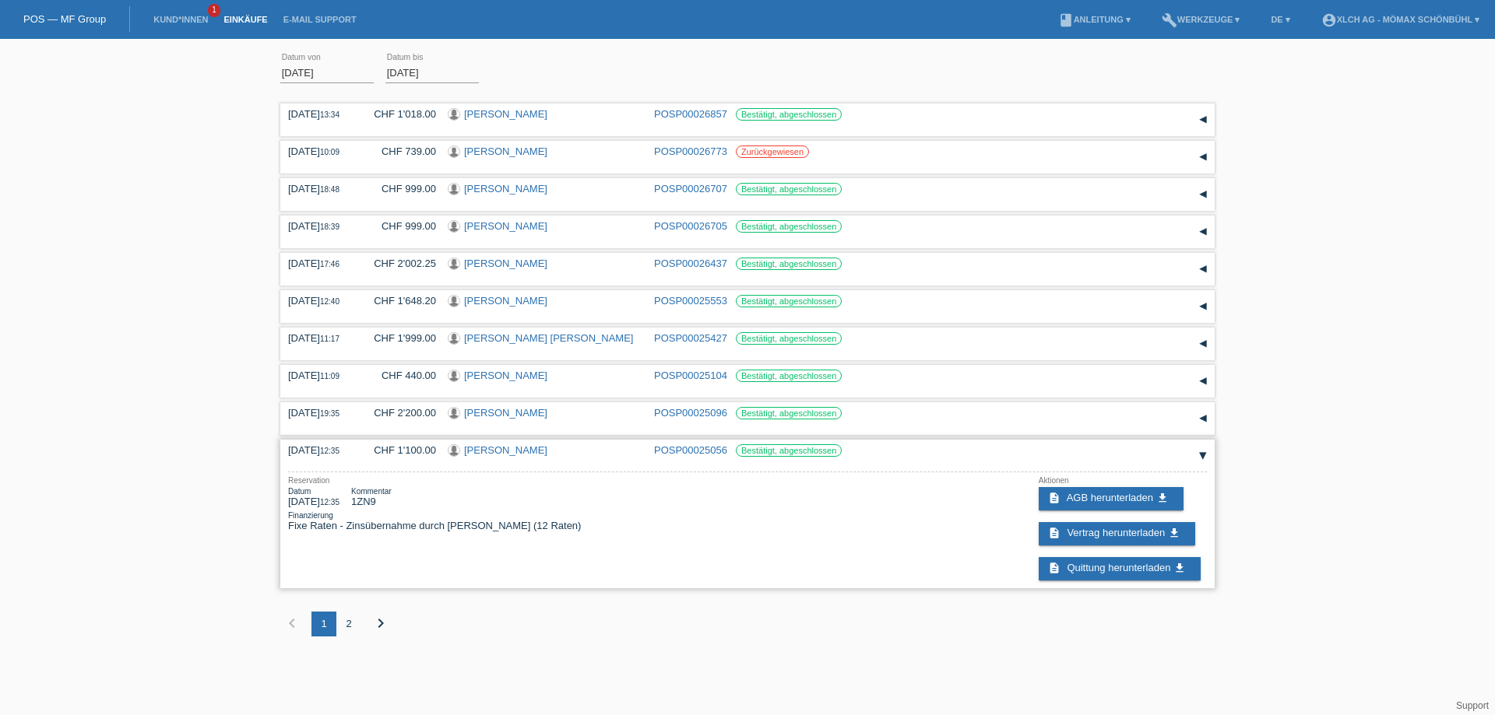
click at [1208, 465] on div "▾" at bounding box center [1202, 455] width 23 height 23
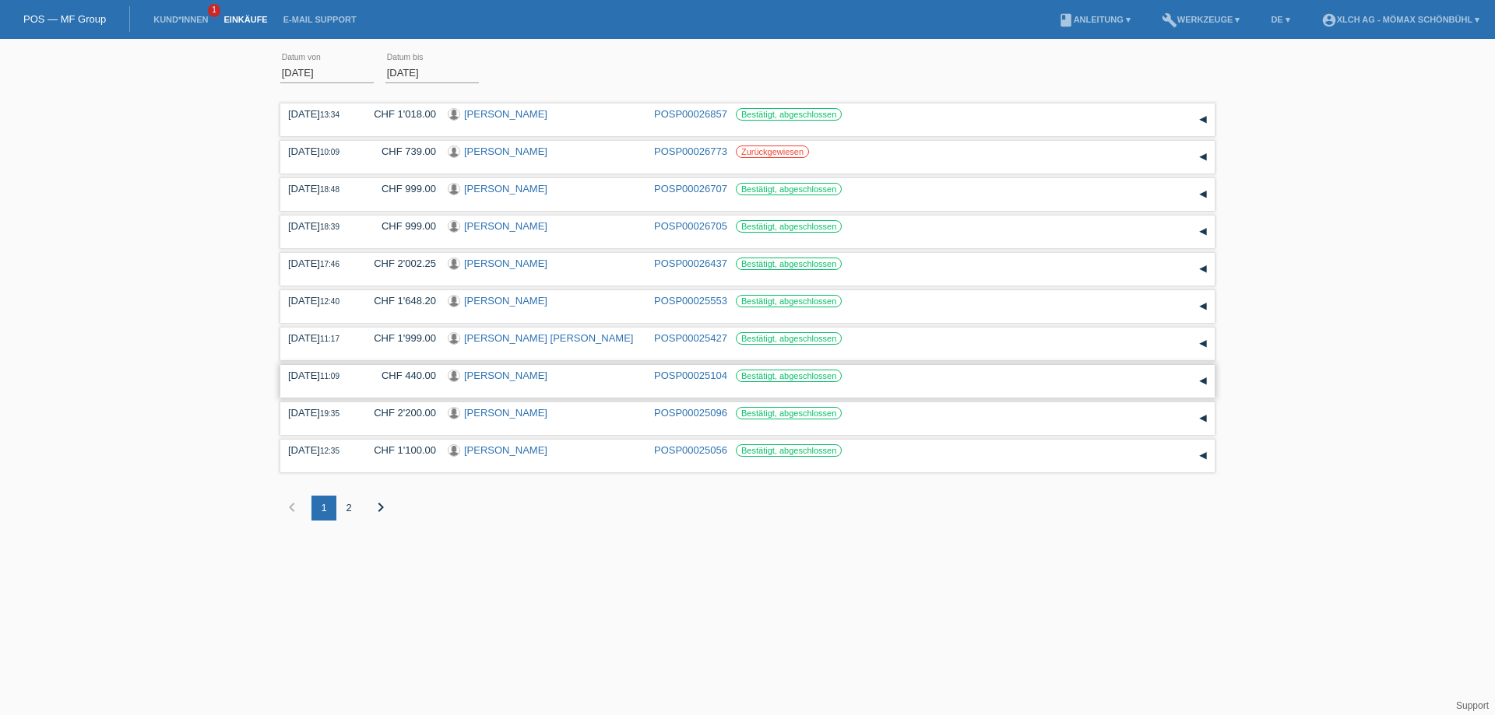
click at [1205, 377] on div "▾" at bounding box center [1202, 381] width 23 height 23
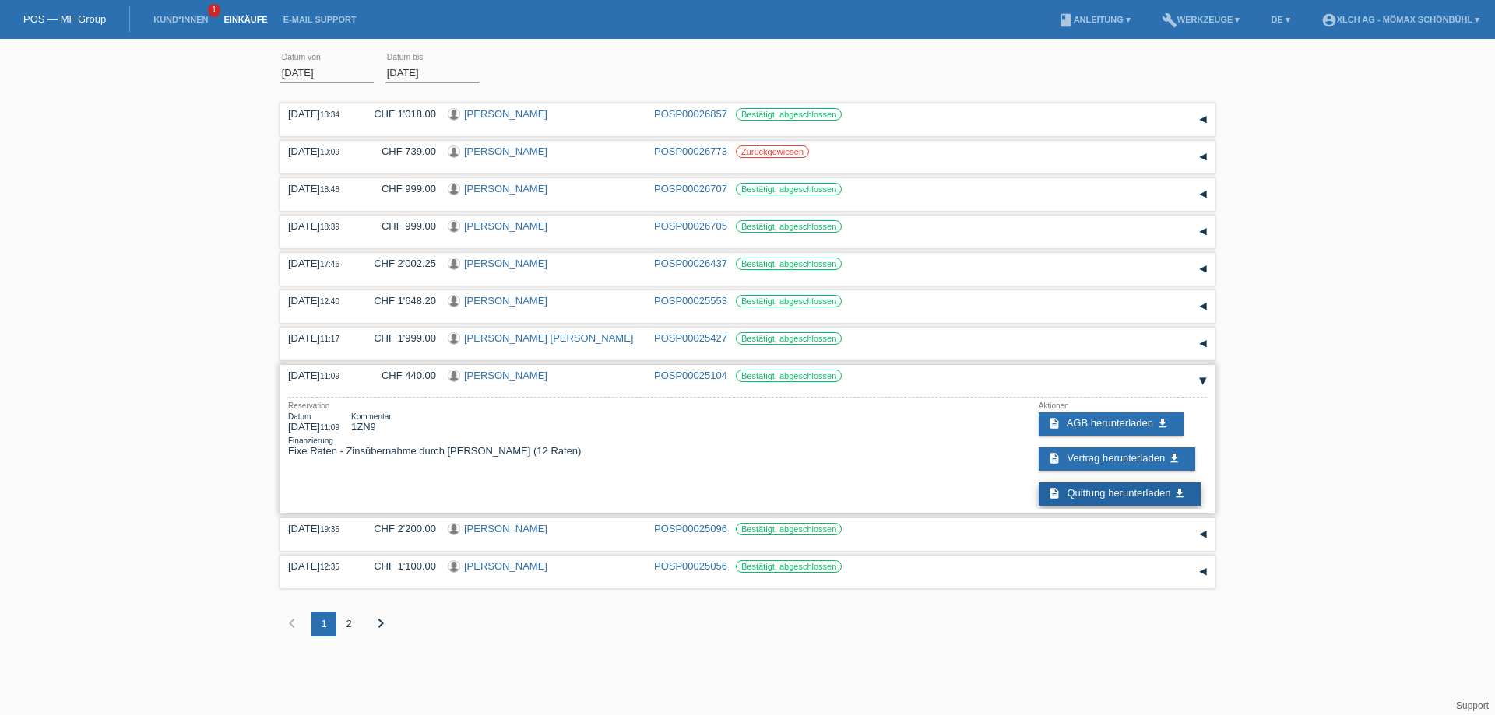
click at [1101, 498] on span "Quittung herunterladen" at bounding box center [1118, 493] width 104 height 12
click at [1204, 533] on div "▾" at bounding box center [1202, 534] width 23 height 23
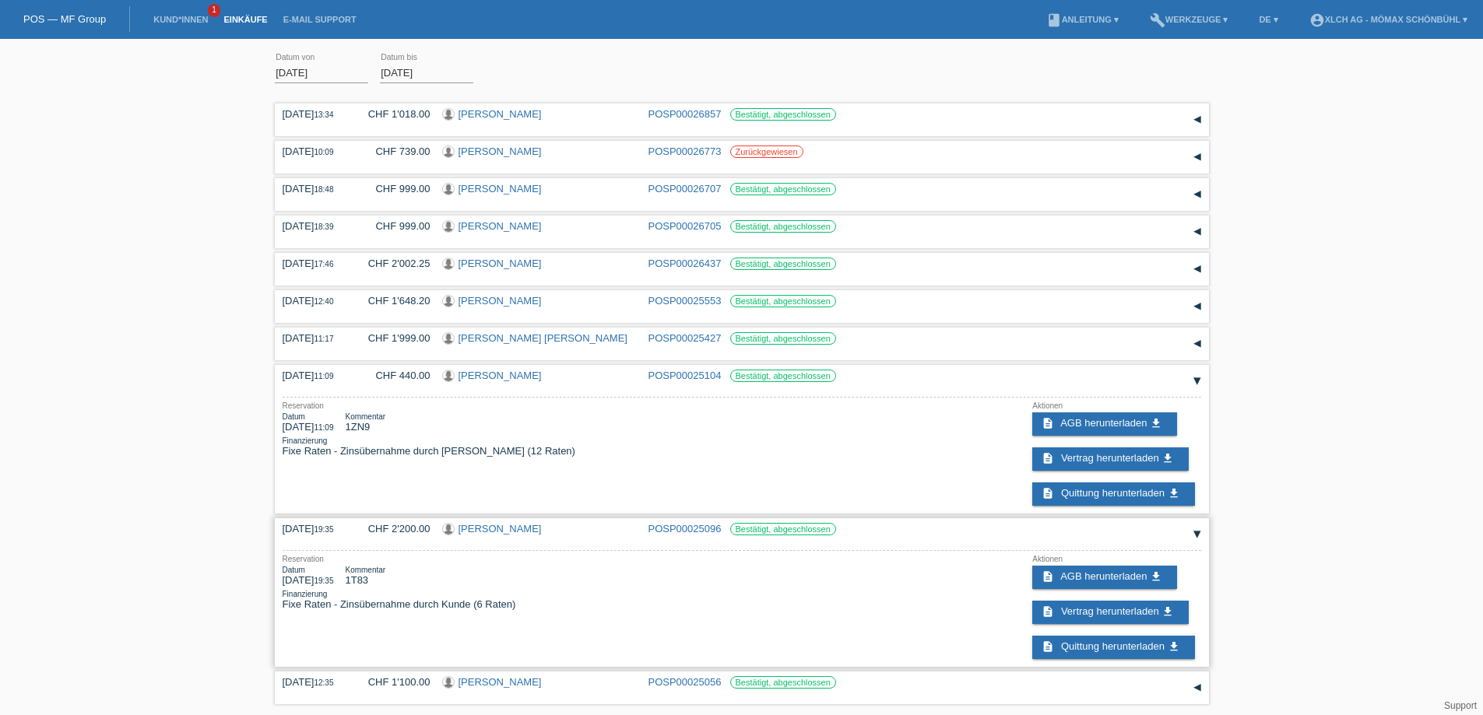
click at [1204, 533] on div "▾" at bounding box center [1197, 534] width 23 height 23
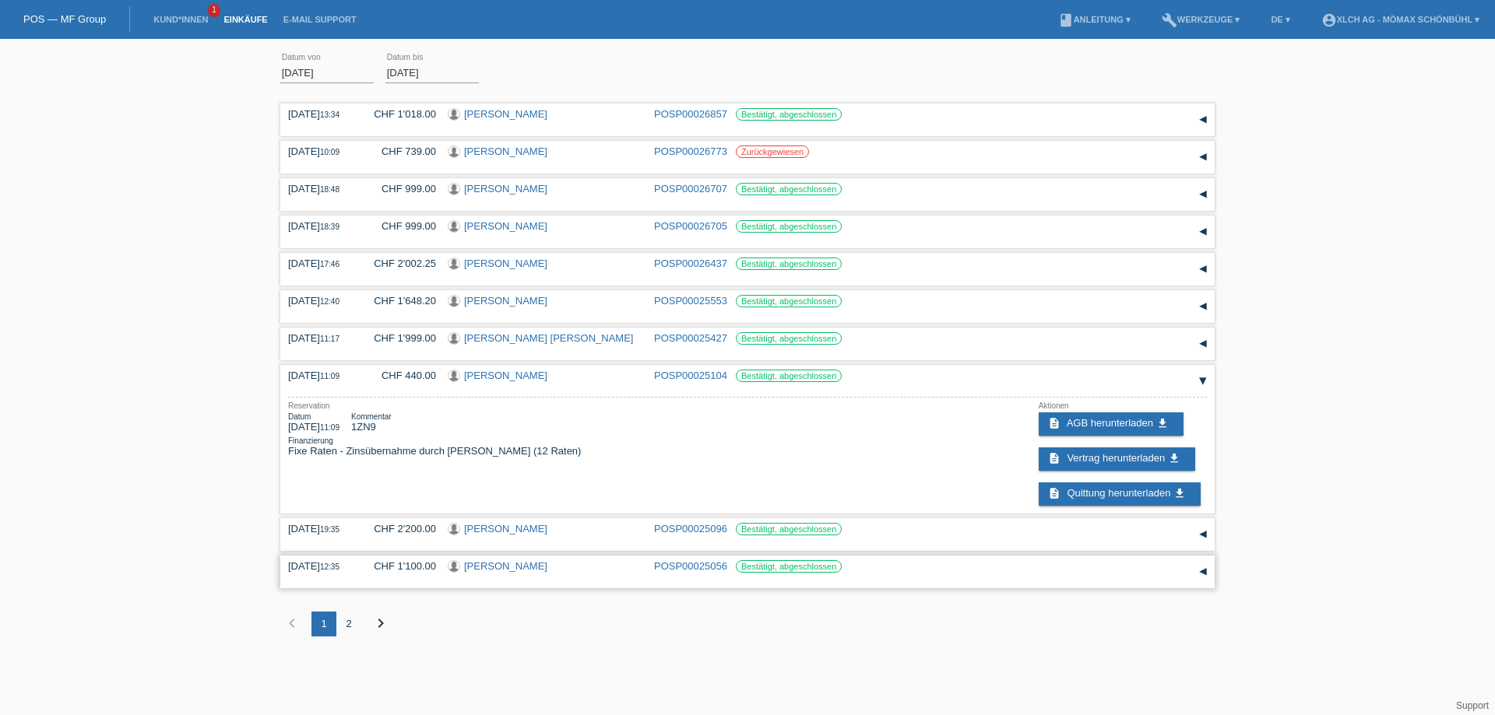
click at [1203, 574] on div "▾" at bounding box center [1202, 571] width 23 height 23
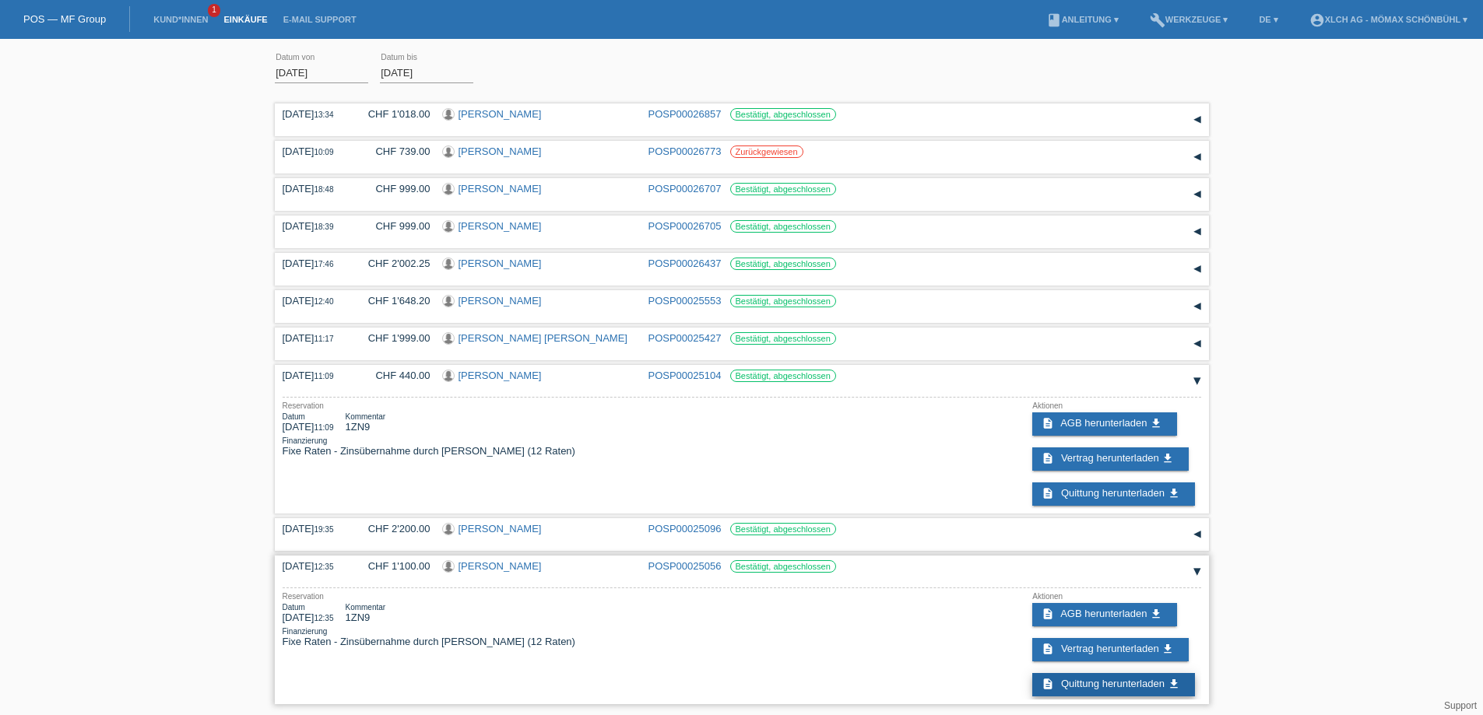
click at [1093, 686] on span "Quittung herunterladen" at bounding box center [1113, 684] width 104 height 12
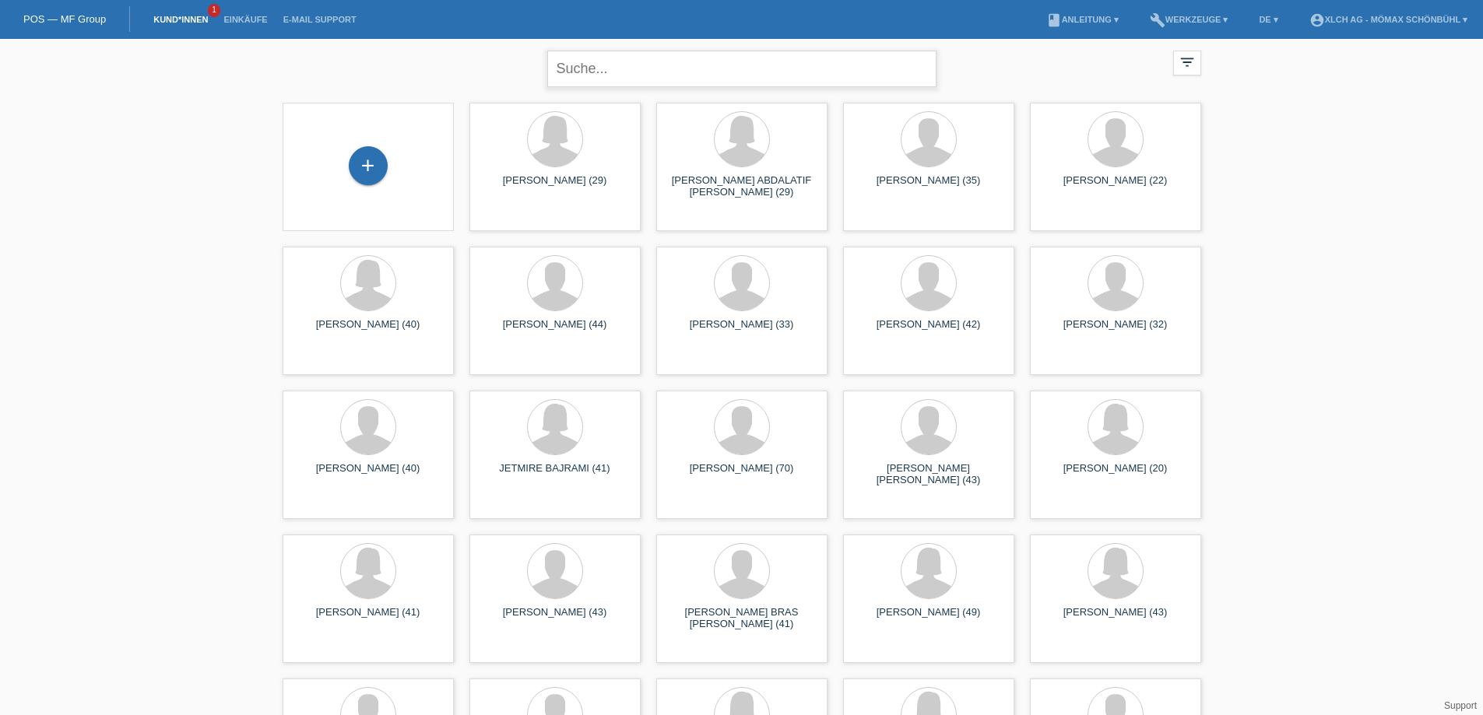
click at [596, 70] on input "text" at bounding box center [741, 69] width 389 height 37
type input "MESSINA"
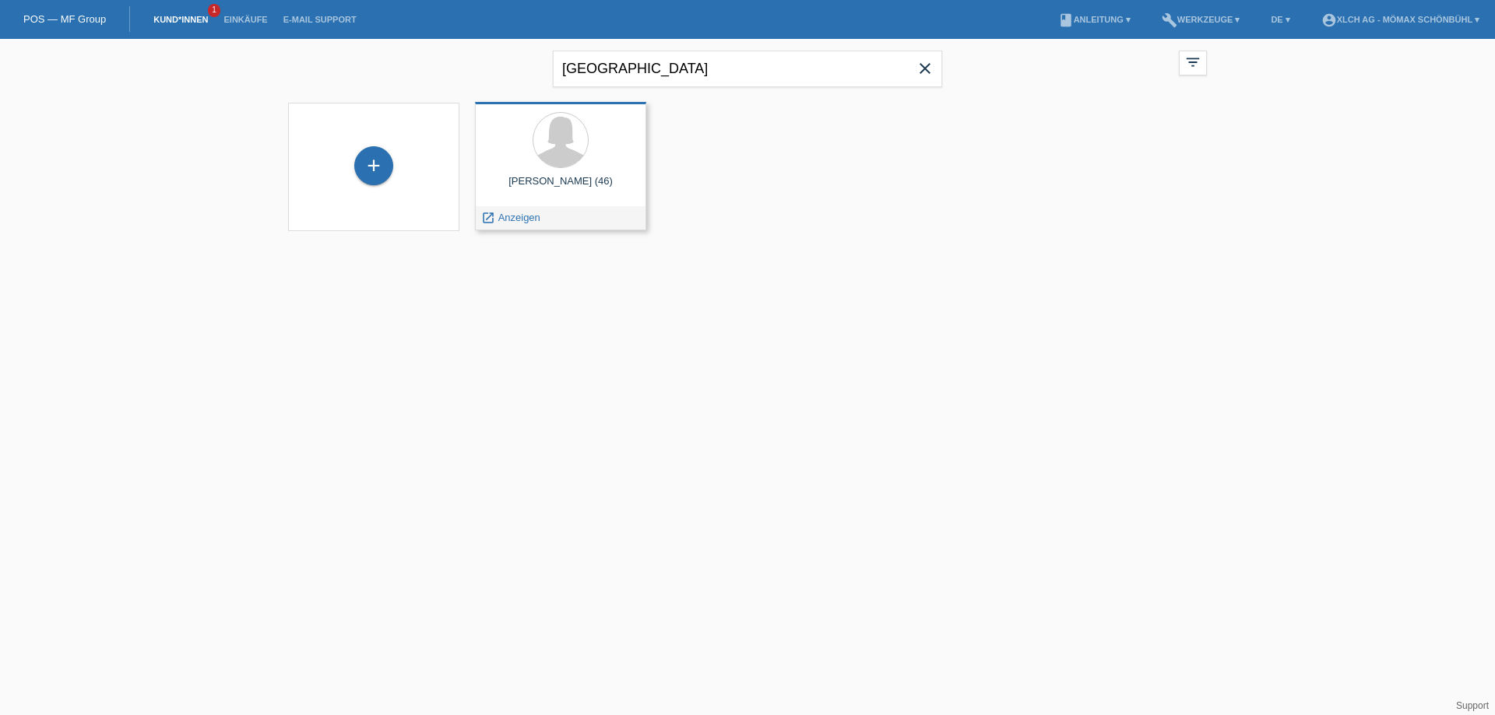
click at [589, 174] on div "Patricia Elvira Messina (46) launch Anzeigen" at bounding box center [560, 166] width 171 height 128
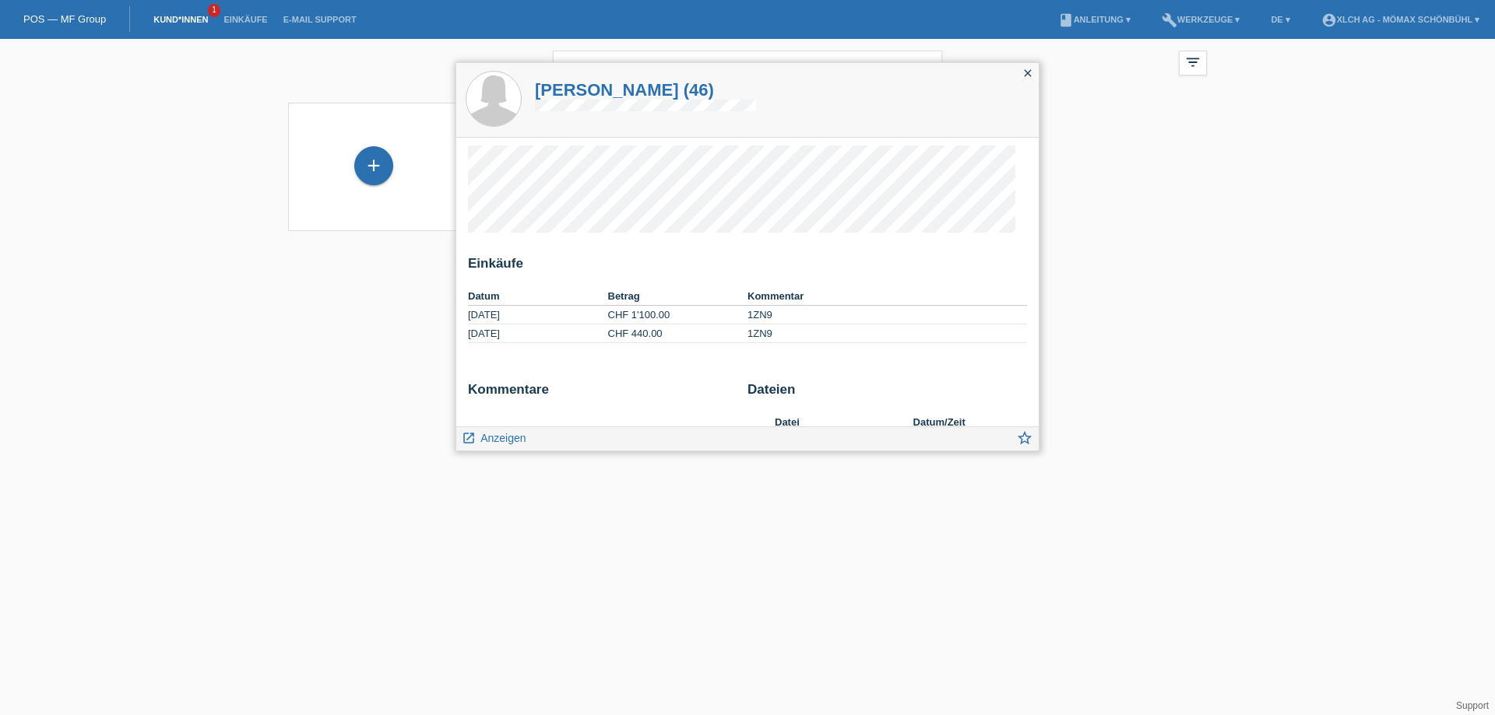
click at [674, 325] on td "CHF 440.00" at bounding box center [678, 334] width 140 height 19
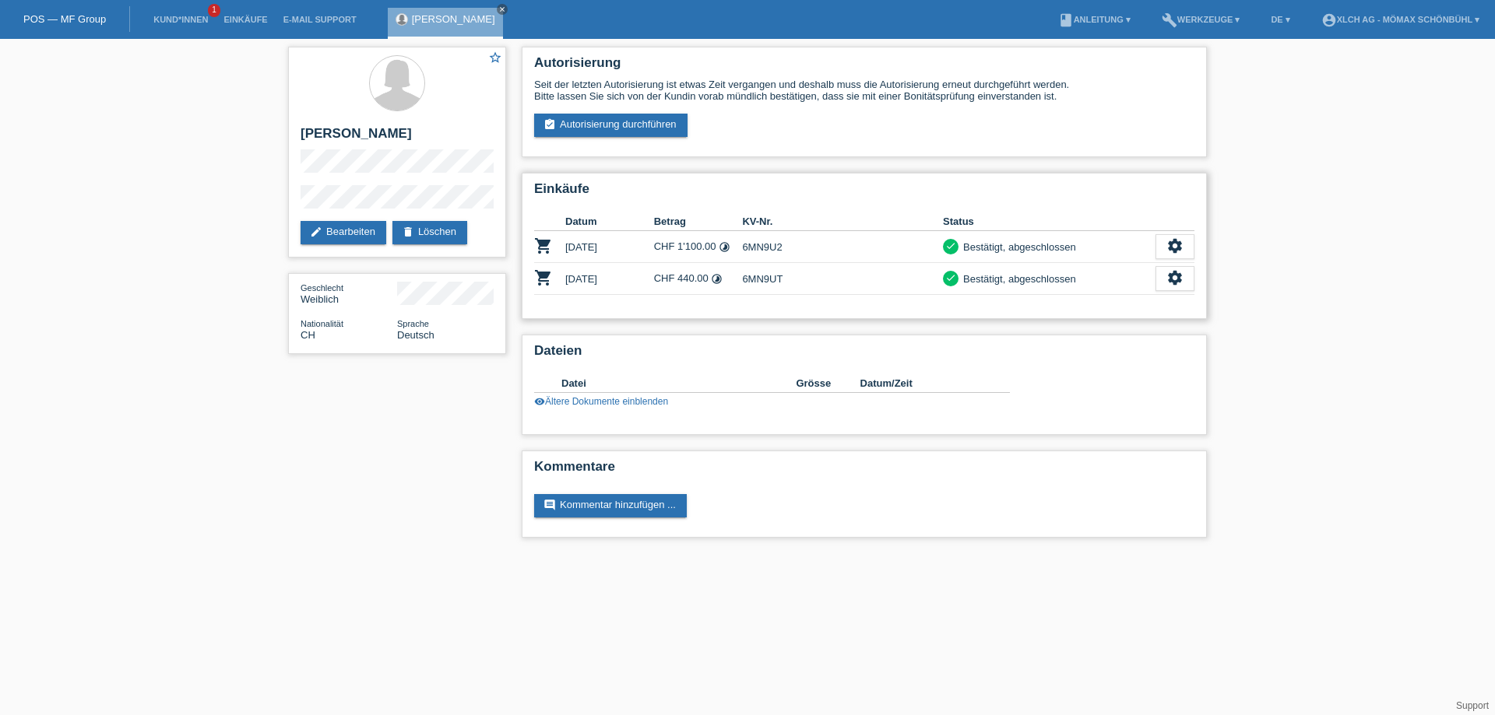
click at [766, 276] on td "6MN9UT" at bounding box center [842, 279] width 201 height 32
click at [769, 253] on td "6MN9U2" at bounding box center [842, 247] width 201 height 32
click at [770, 248] on td "6MN9U2" at bounding box center [842, 247] width 201 height 32
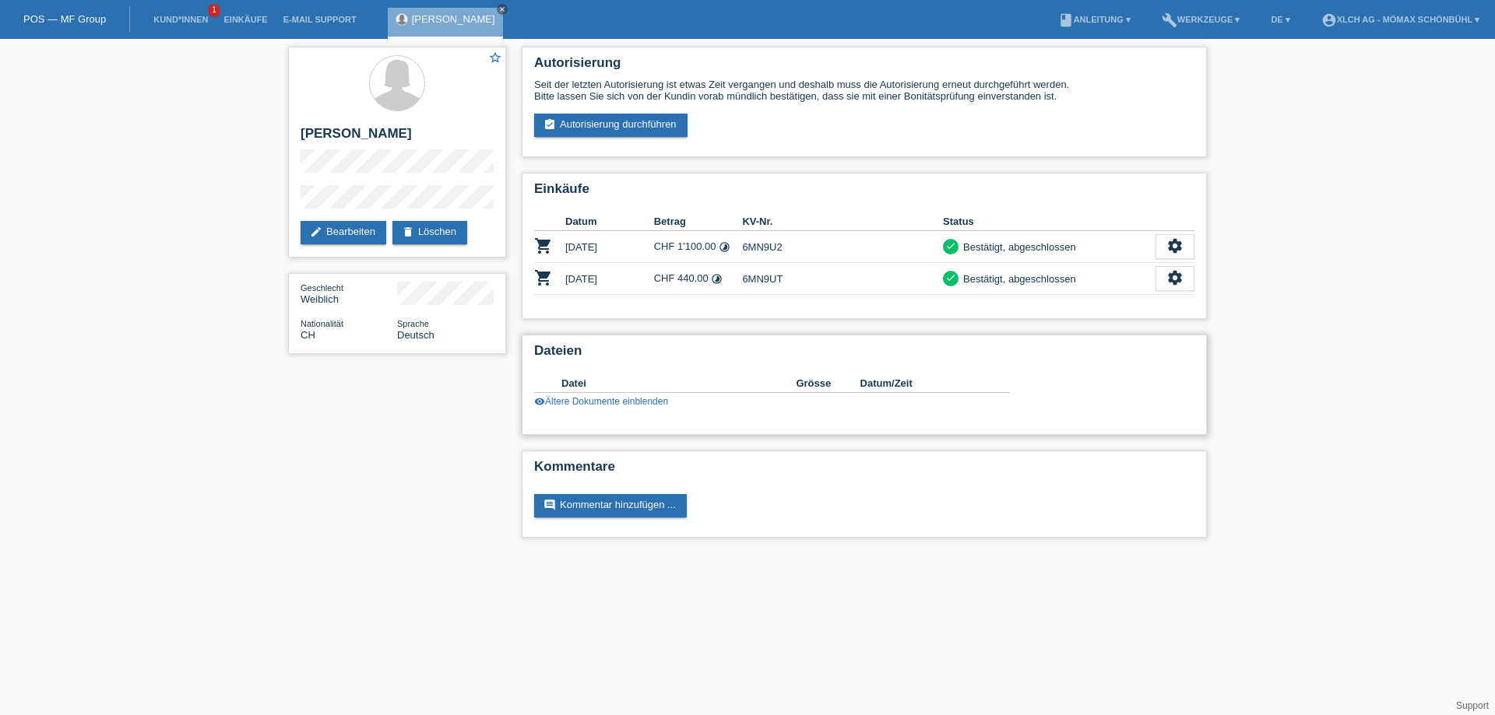
copy td "6MN9U2"
click at [763, 275] on td "6MN9UT" at bounding box center [842, 279] width 201 height 32
click at [761, 276] on td "6MN9UT" at bounding box center [842, 279] width 201 height 32
copy tr "6MN9UT"
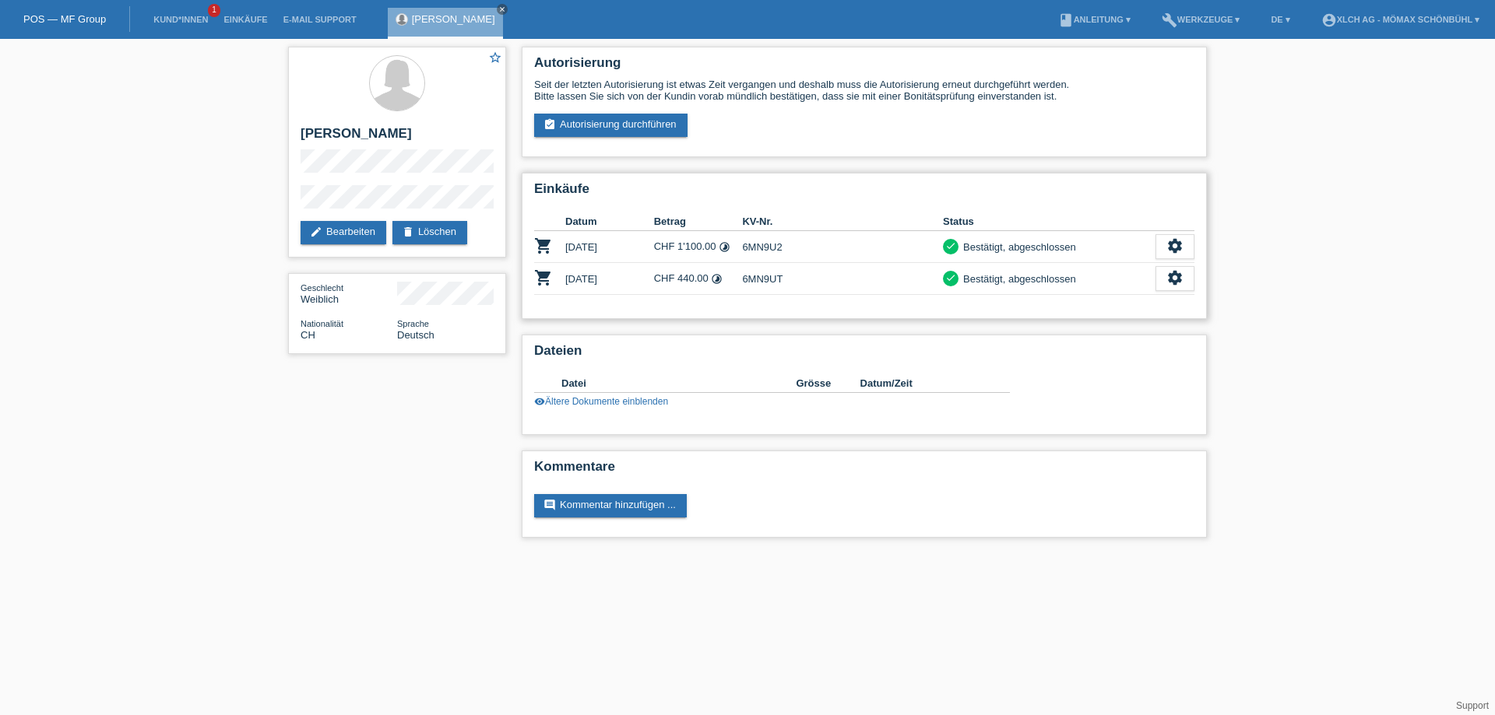
click at [761, 250] on td "6MN9U2" at bounding box center [842, 247] width 201 height 32
copy td "6MN9U2"
click at [758, 277] on td "6MN9UT" at bounding box center [842, 279] width 201 height 32
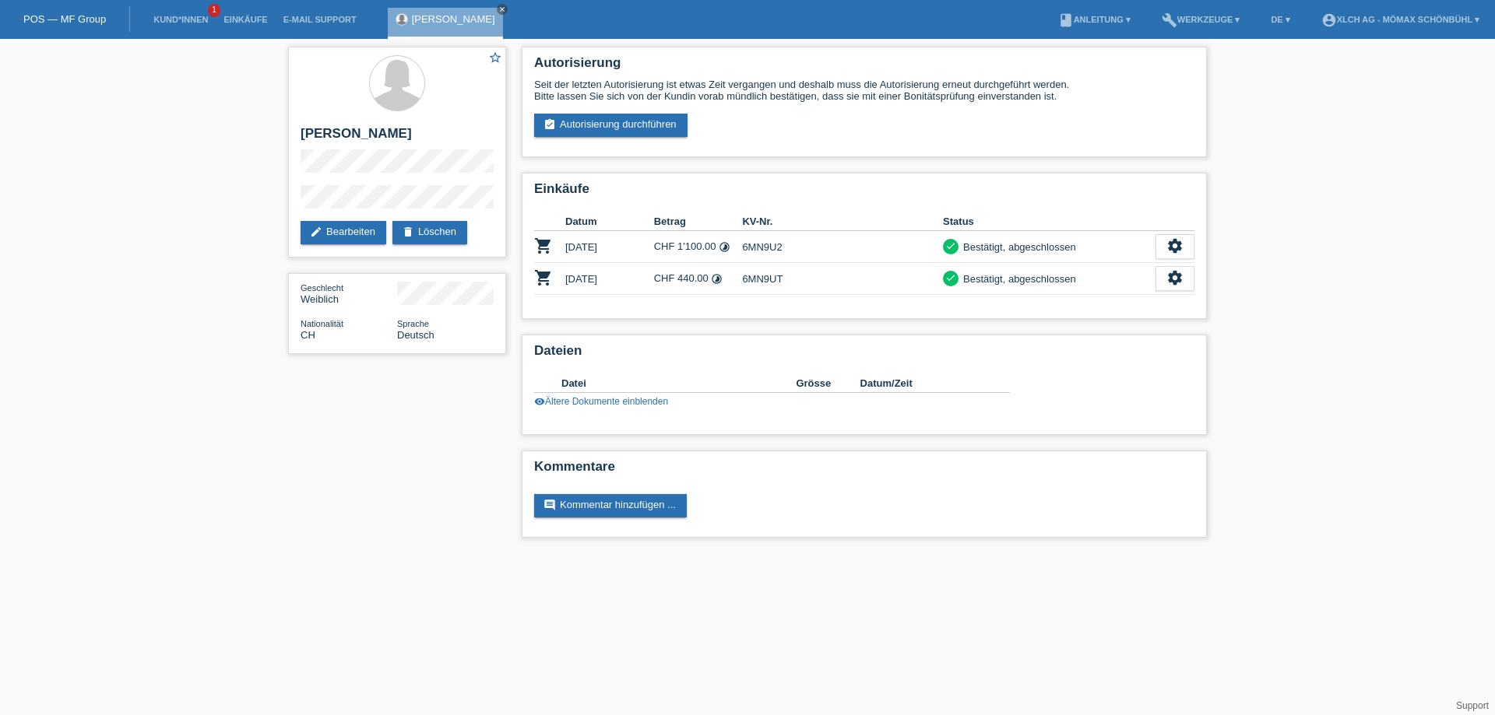
copy td "6MN9UT"
